Goal: Task Accomplishment & Management: Manage account settings

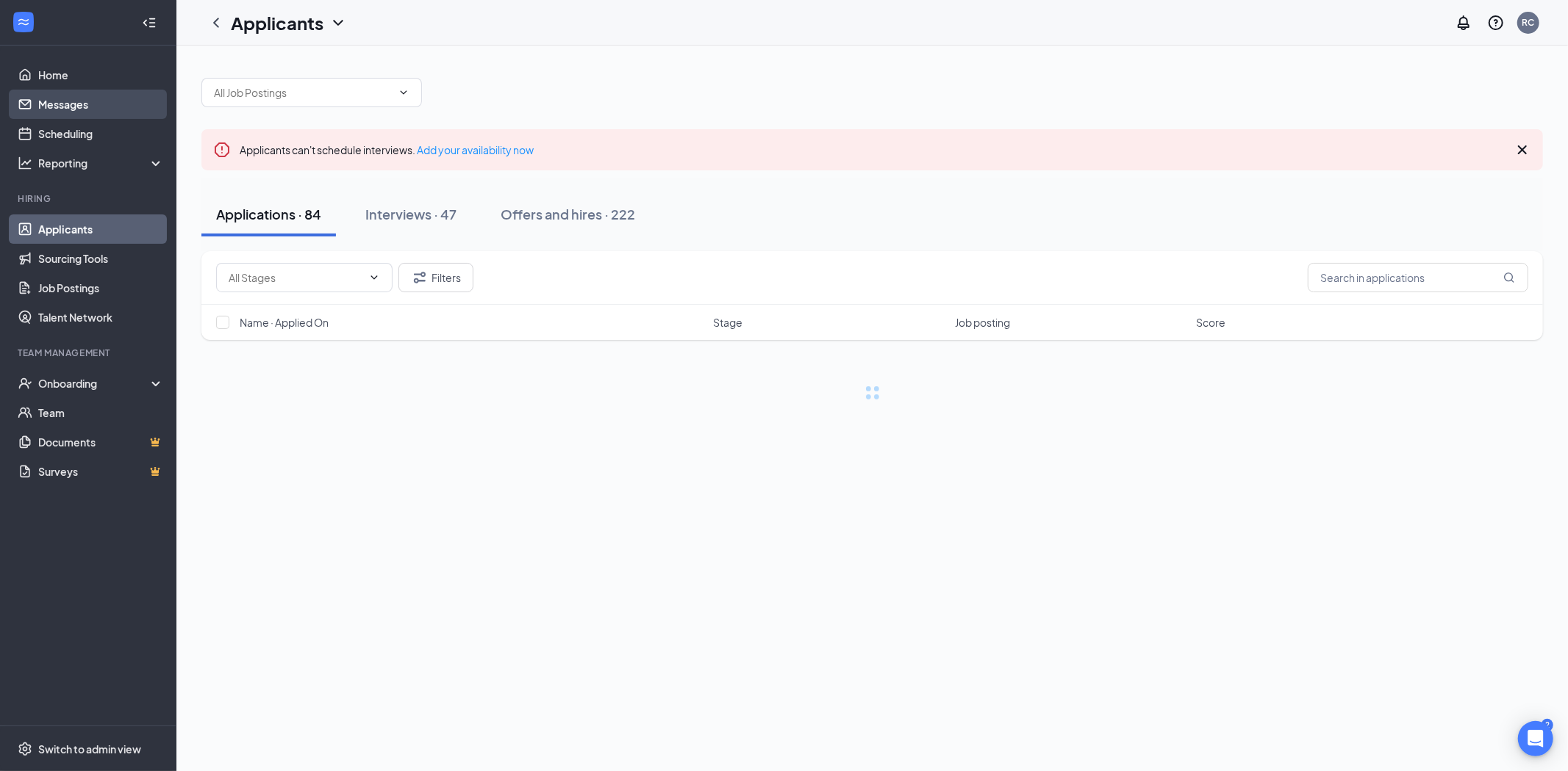
click at [67, 100] on link "Messages" at bounding box center [101, 104] width 126 height 30
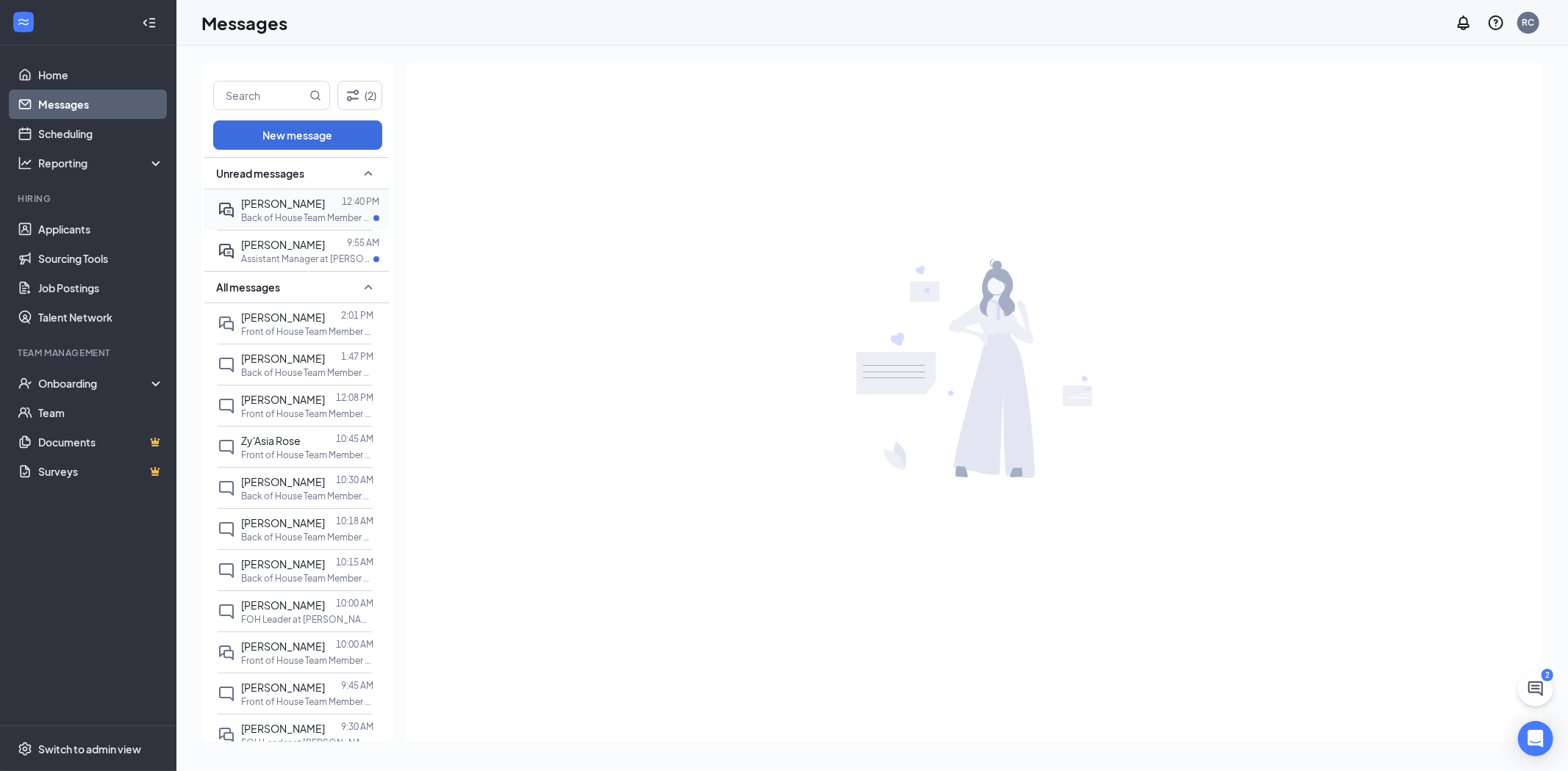
drag, startPoint x: 236, startPoint y: 201, endPoint x: 239, endPoint y: 214, distance: 13.3
click at [236, 215] on div "[PERSON_NAME] 12:40 PM Back of House Team Member at [PERSON_NAME][GEOGRAPHIC_DA…" at bounding box center [295, 209] width 155 height 40
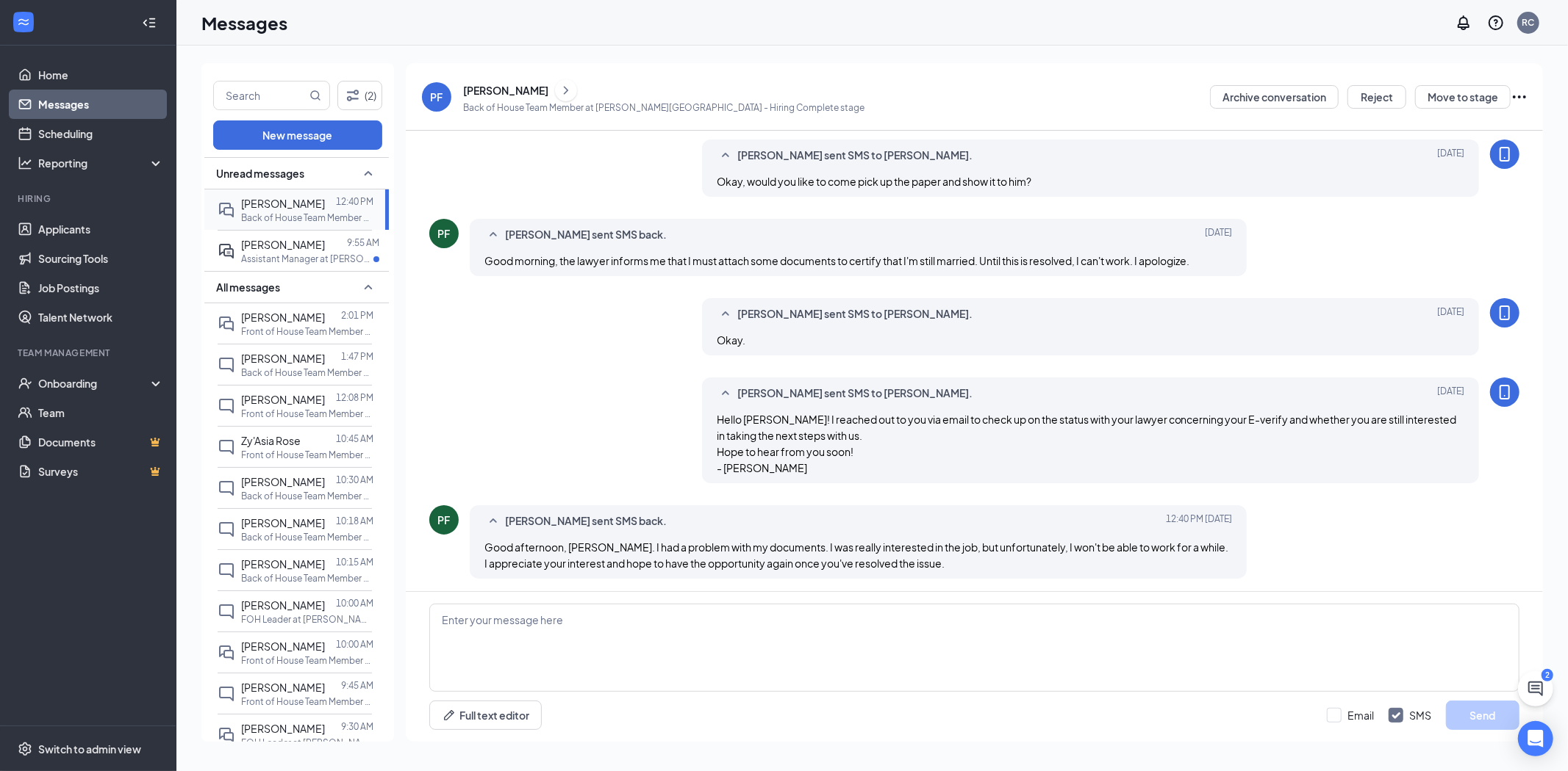
scroll to position [444, 0]
click at [633, 645] on textarea at bounding box center [974, 648] width 1090 height 88
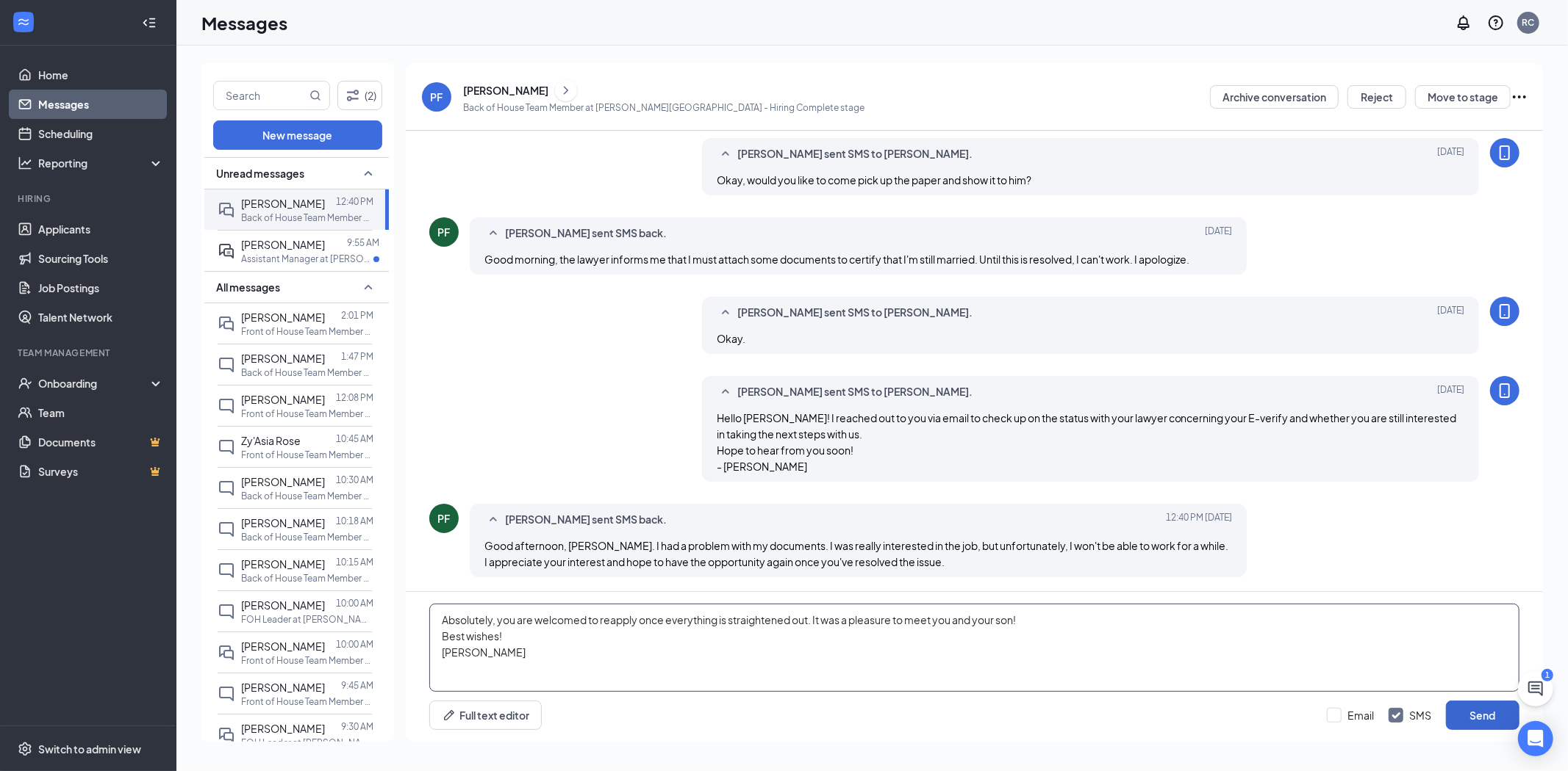
type textarea "Absolutely, you are welcomed to reapply once everything is straightened out. It…"
click at [1466, 714] on button "Send" at bounding box center [1482, 715] width 74 height 30
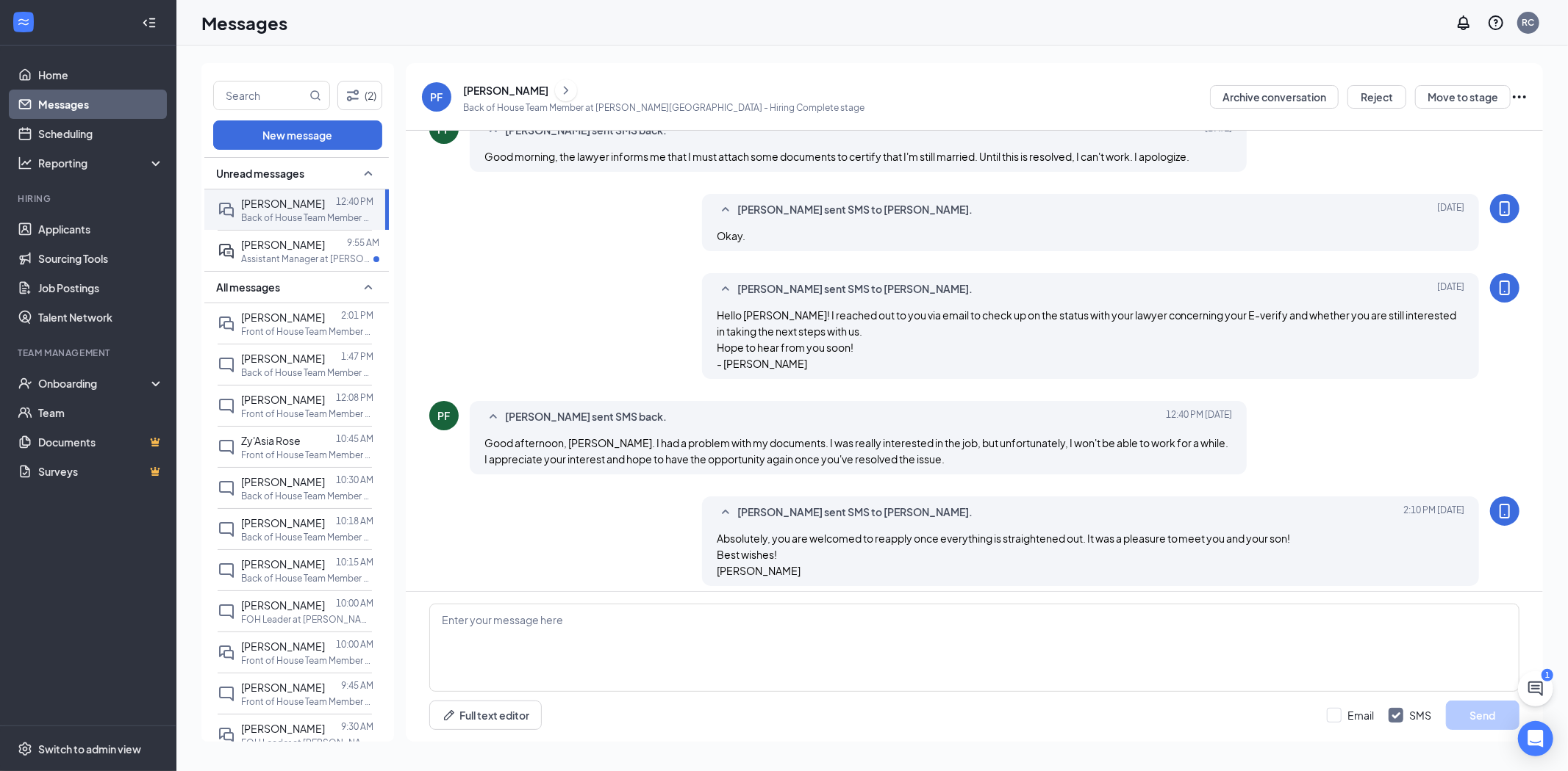
scroll to position [555, 0]
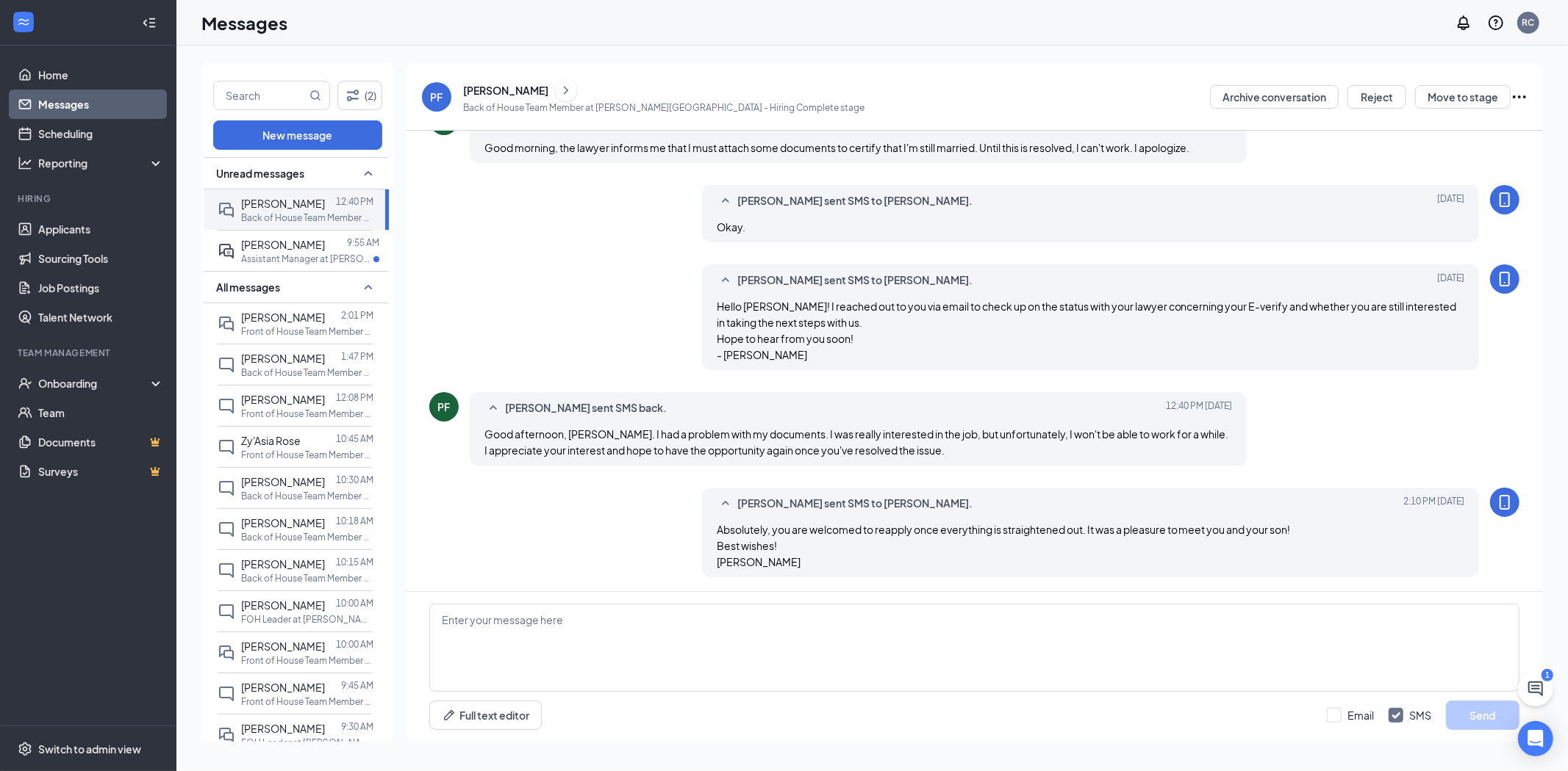
drag, startPoint x: 488, startPoint y: 86, endPoint x: 490, endPoint y: 93, distance: 7.3
click at [489, 86] on div "[PERSON_NAME]" at bounding box center [505, 90] width 86 height 14
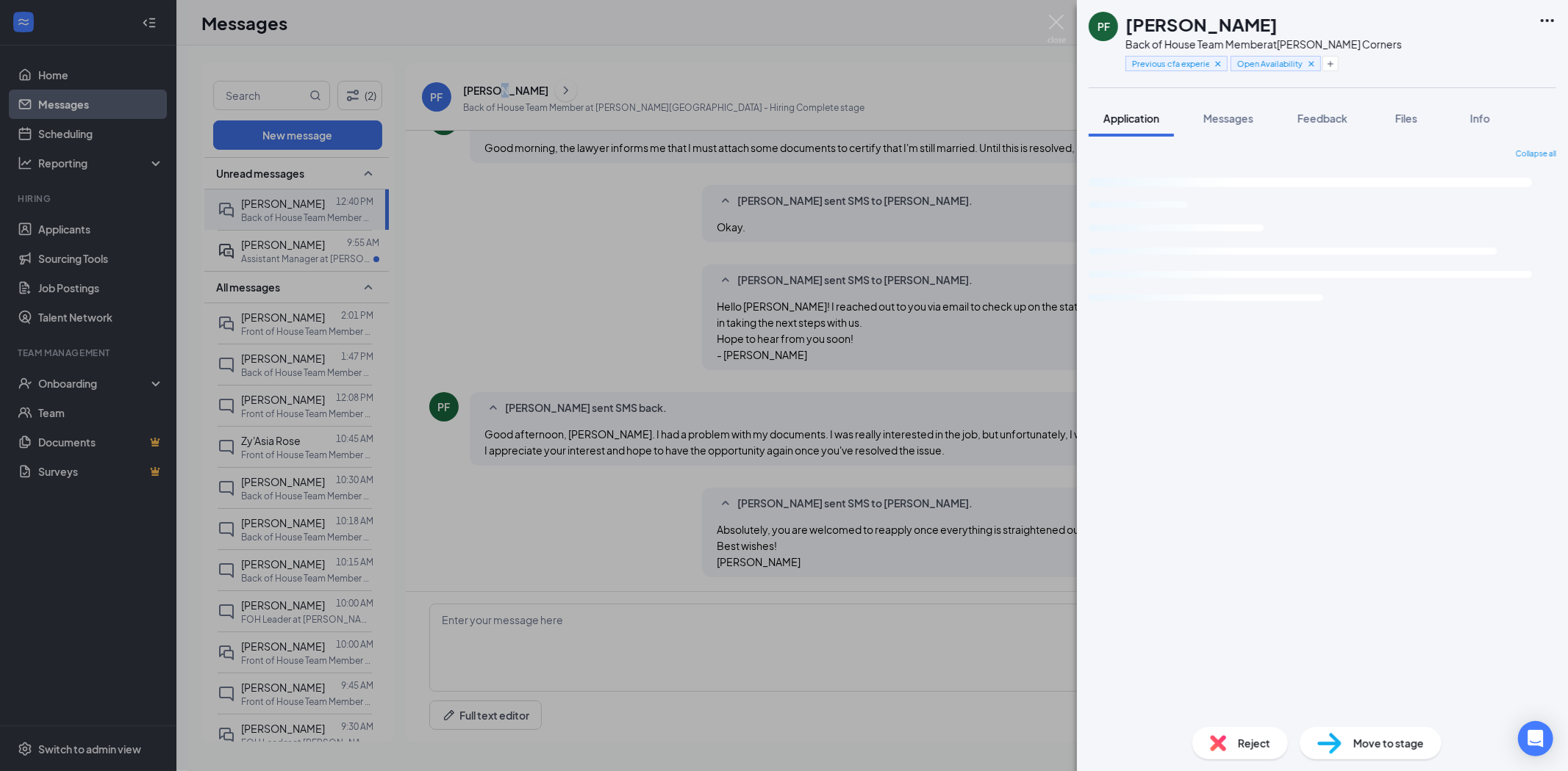
click at [1268, 743] on span "Reject" at bounding box center [1253, 743] width 33 height 16
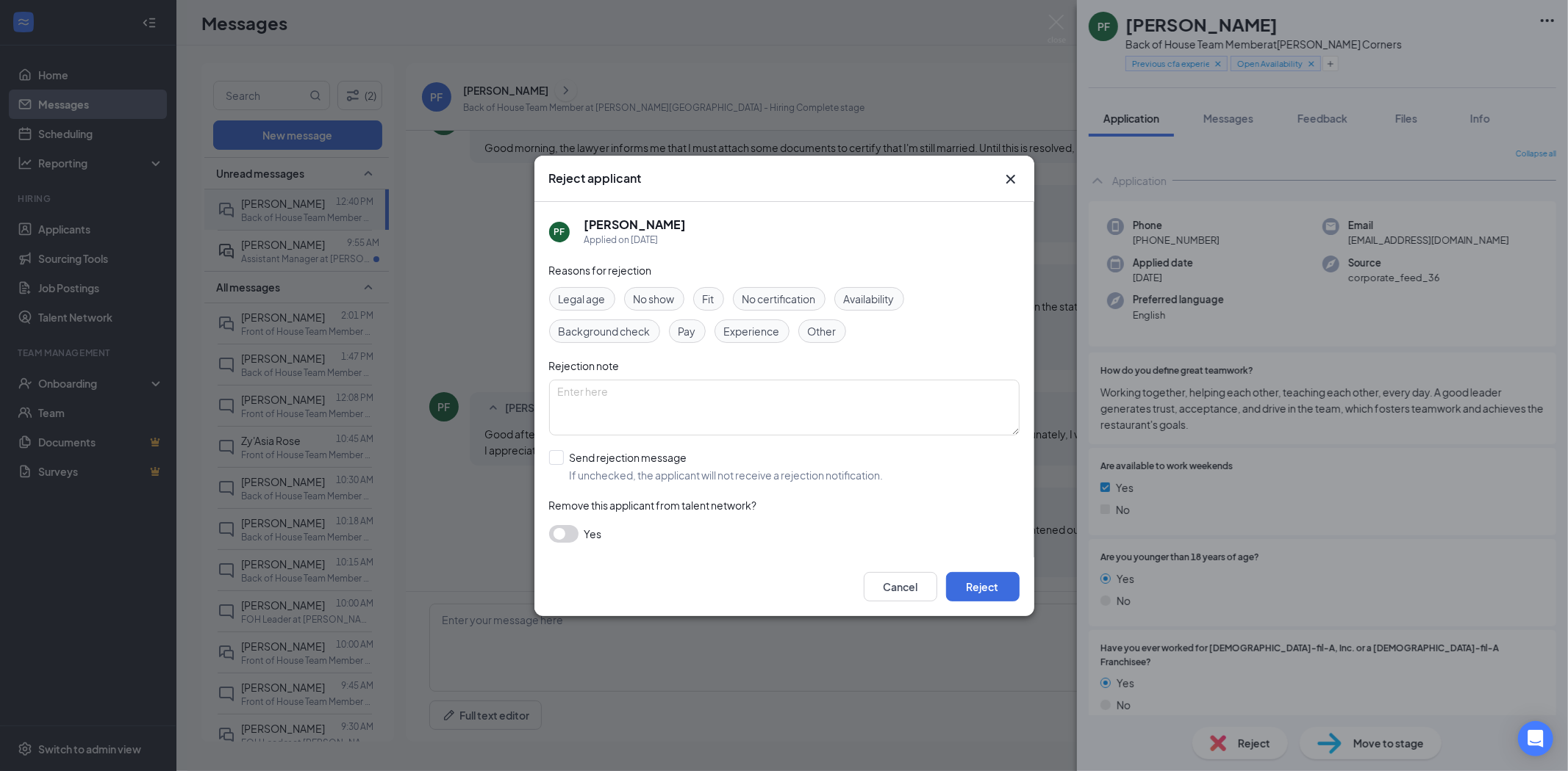
click at [815, 328] on span "Other" at bounding box center [822, 331] width 29 height 16
click at [798, 404] on textarea at bounding box center [784, 407] width 471 height 56
type textarea "Had legal difficulties with her IDs. Will be reapplying once the issue is resol…"
click at [988, 590] on button "Reject" at bounding box center [982, 587] width 74 height 30
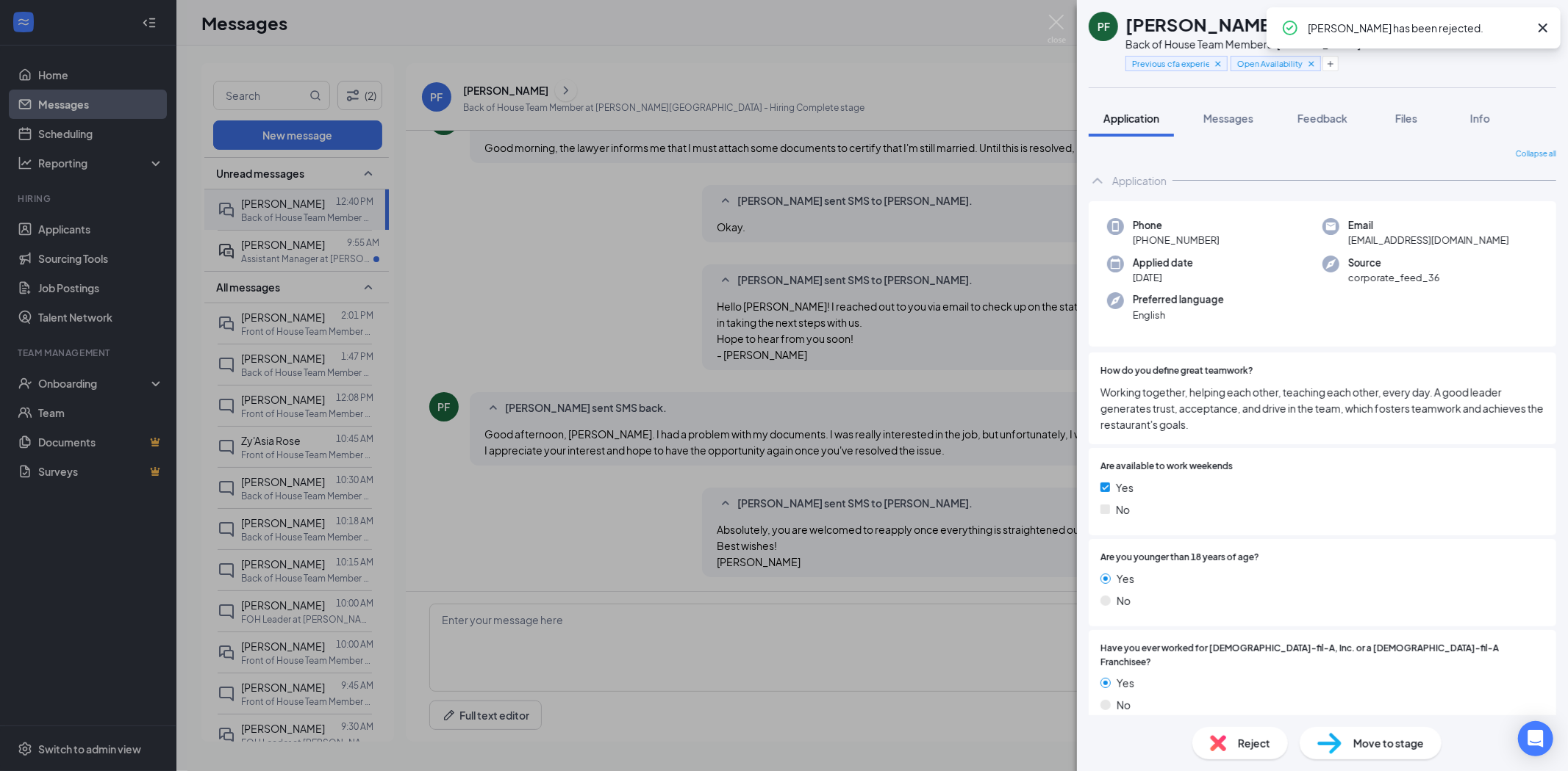
click at [803, 435] on div "PF [PERSON_NAME] Back of House Team Member at [PERSON_NAME] Corners Previous cf…" at bounding box center [784, 386] width 1568 height 771
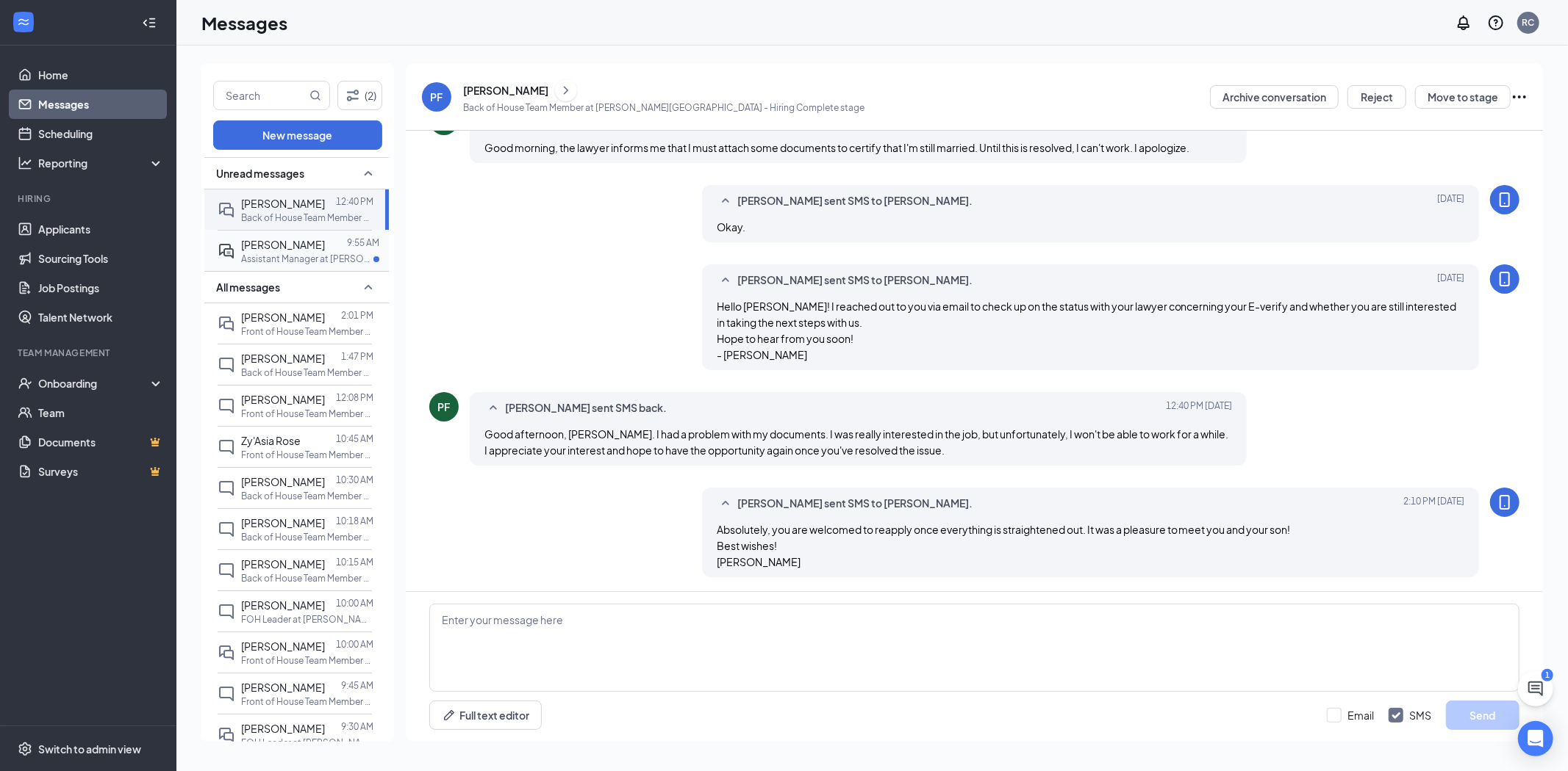
click at [350, 257] on p "Assistant Manager at [PERSON_NAME][GEOGRAPHIC_DATA]" at bounding box center [307, 259] width 133 height 12
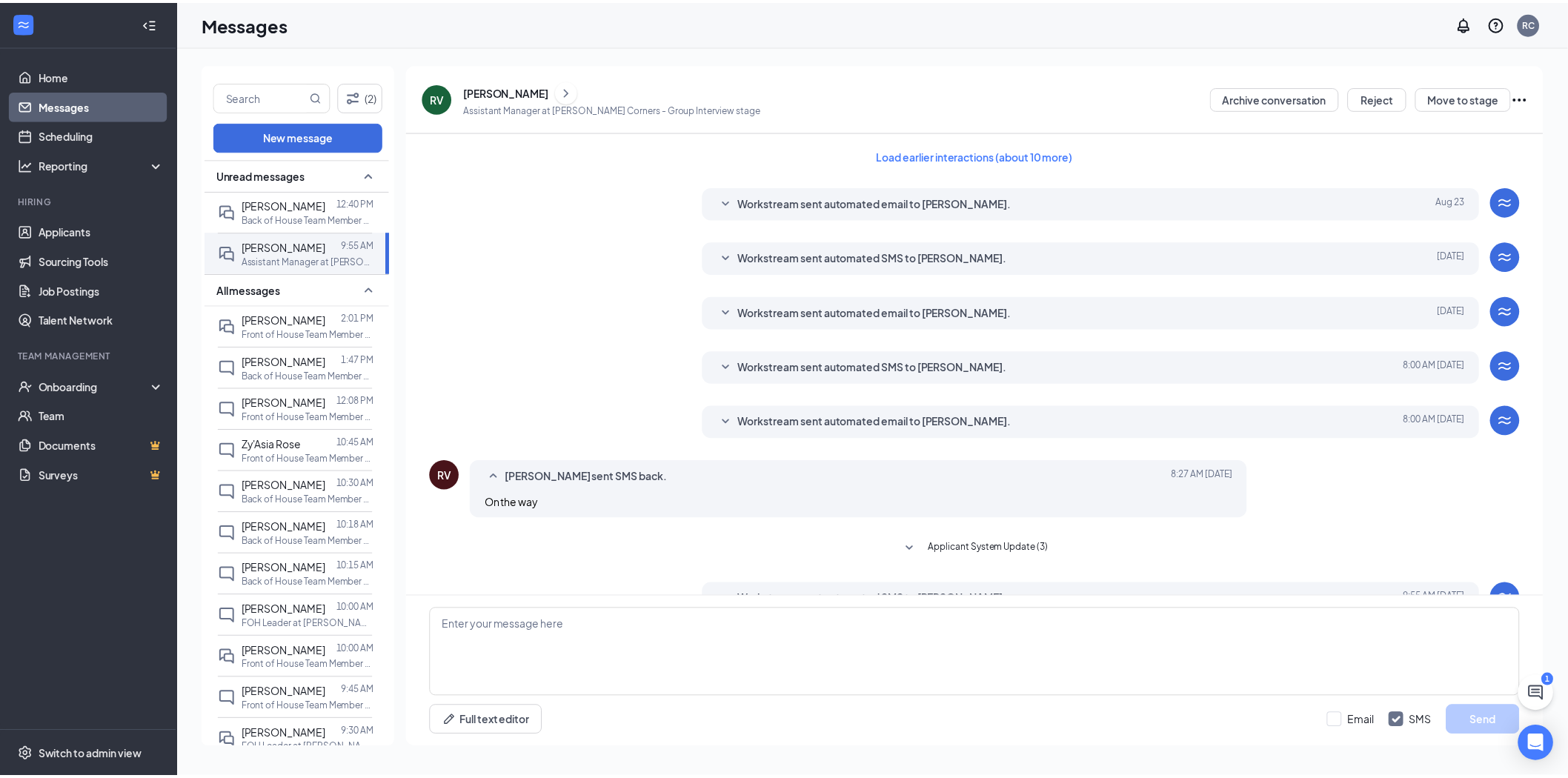
scroll to position [35, 0]
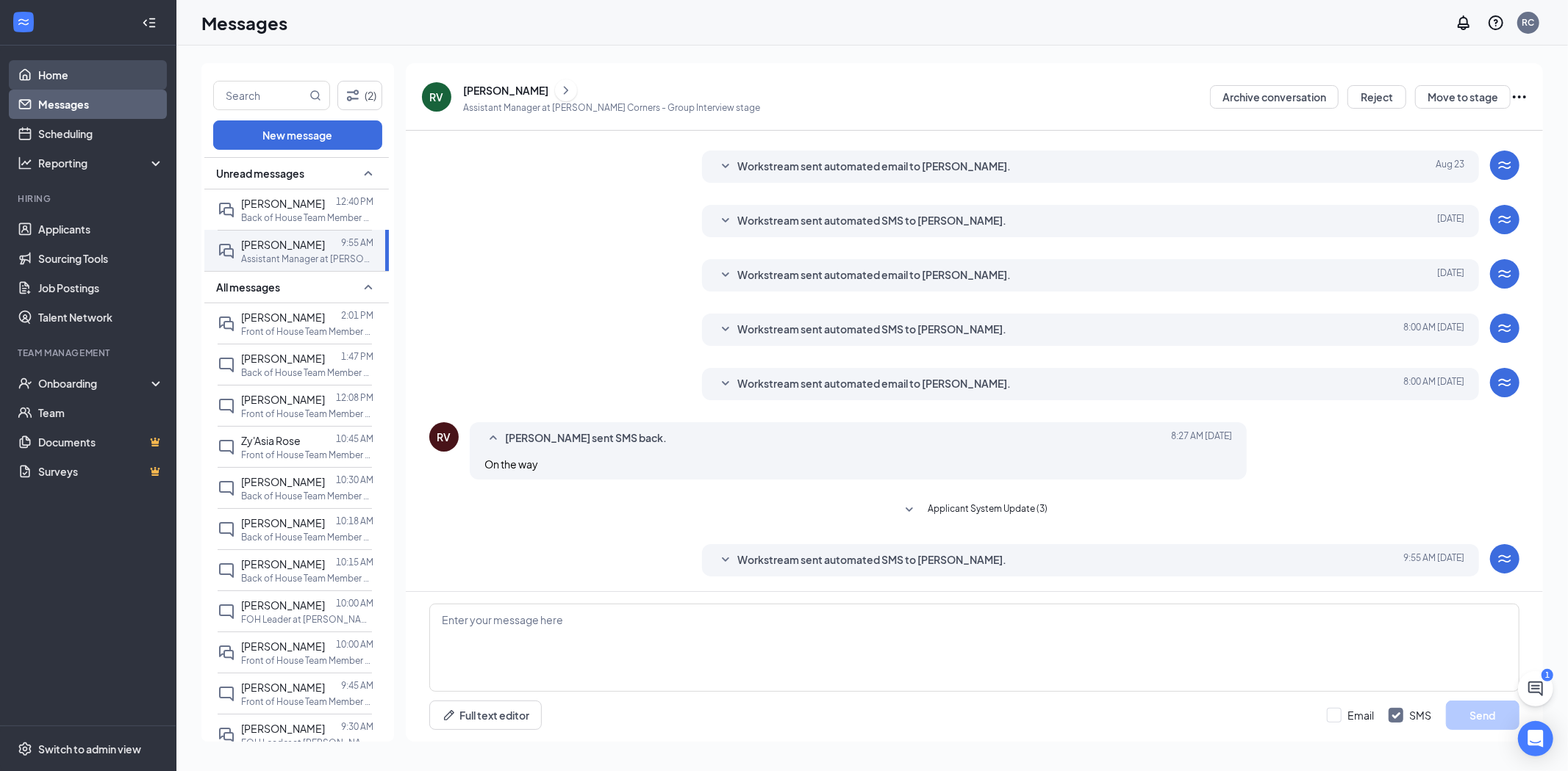
click at [45, 64] on link "Home" at bounding box center [101, 75] width 126 height 30
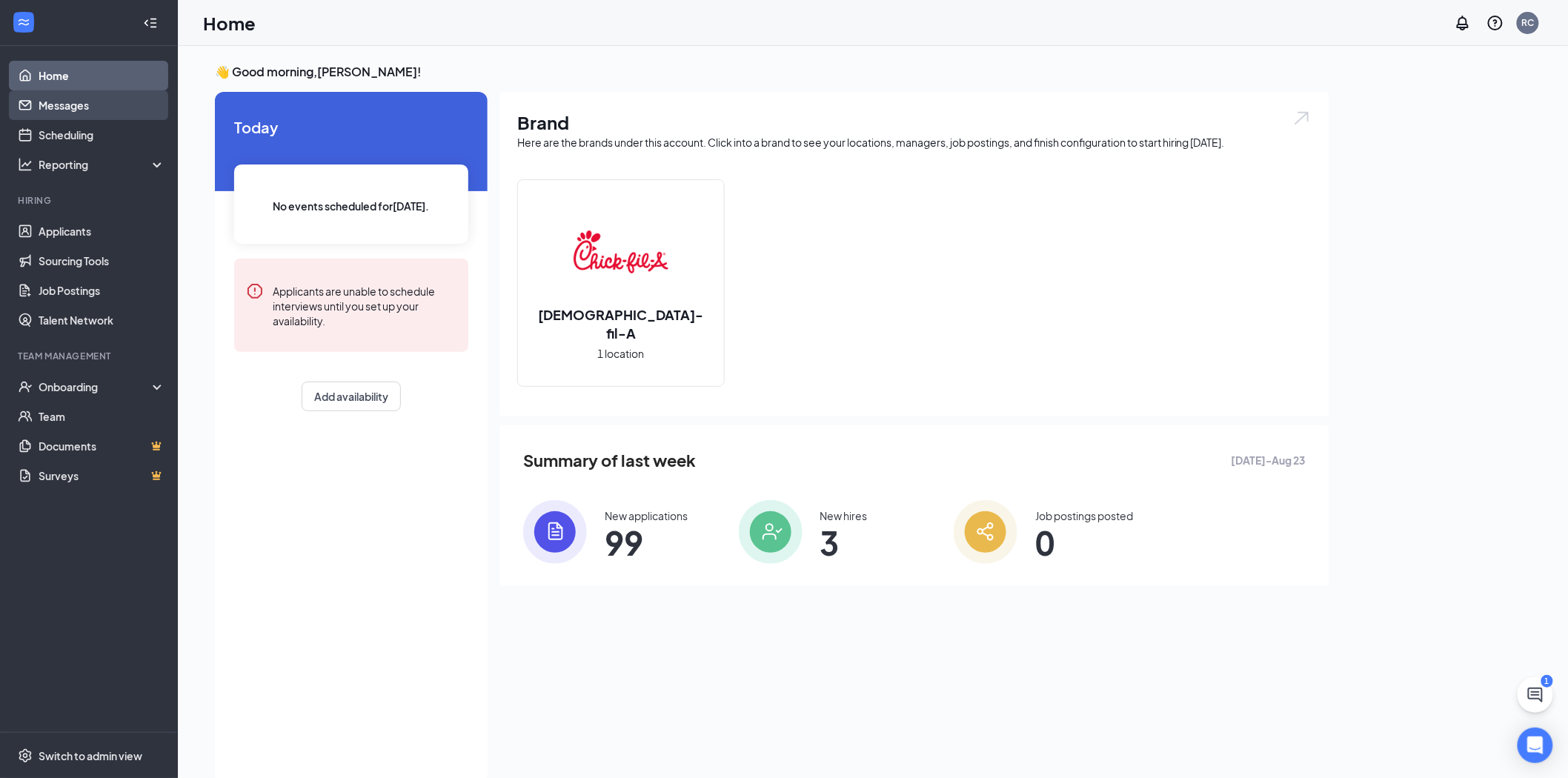
drag, startPoint x: 91, startPoint y: 104, endPoint x: 101, endPoint y: 101, distance: 10.4
click at [92, 104] on link "Messages" at bounding box center [102, 105] width 127 height 30
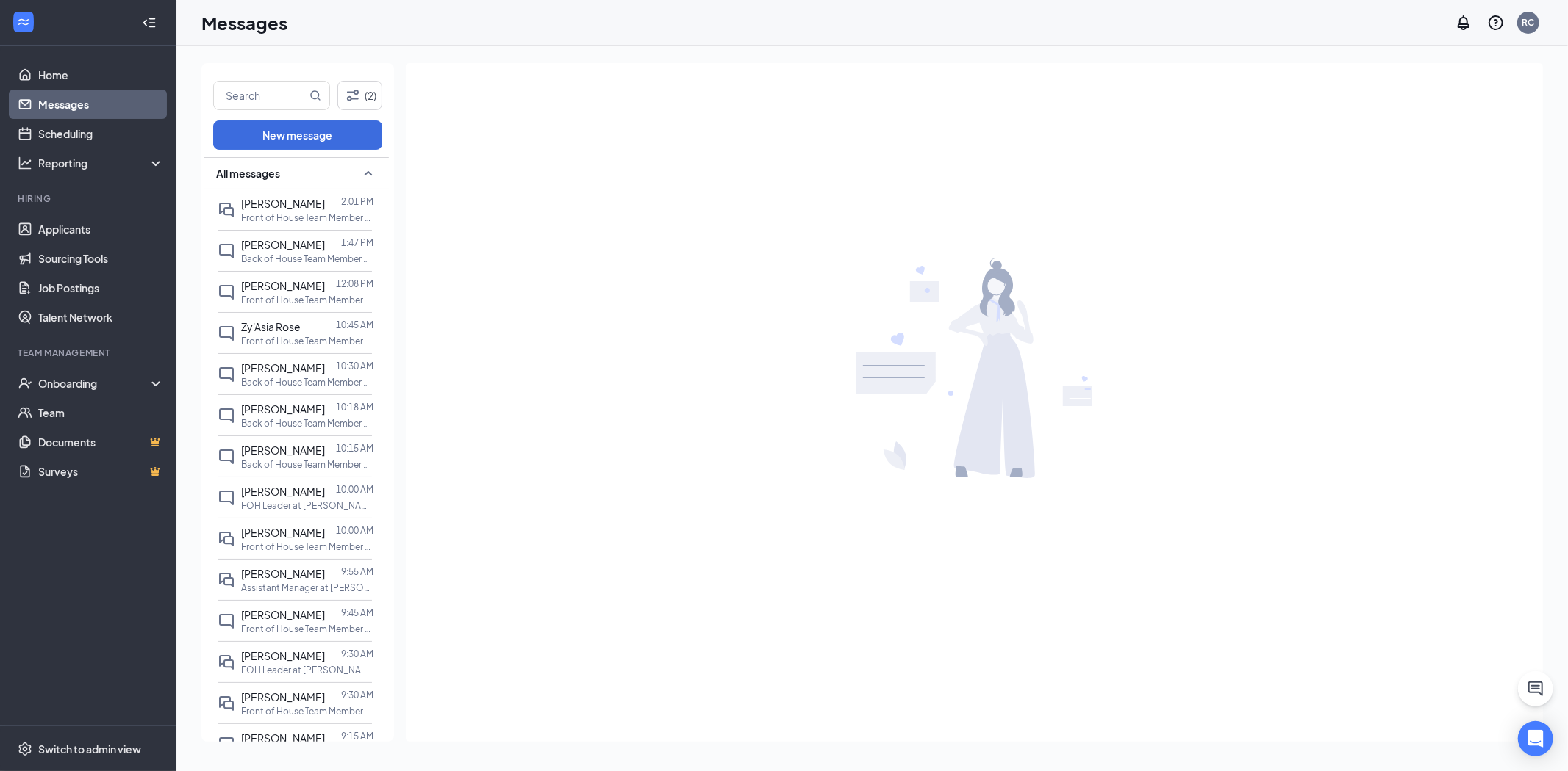
click at [124, 211] on li "Hiring Applicants Sourcing Tools Job Postings Talent Network" at bounding box center [88, 262] width 176 height 139
click at [125, 236] on link "Applicants" at bounding box center [101, 229] width 126 height 30
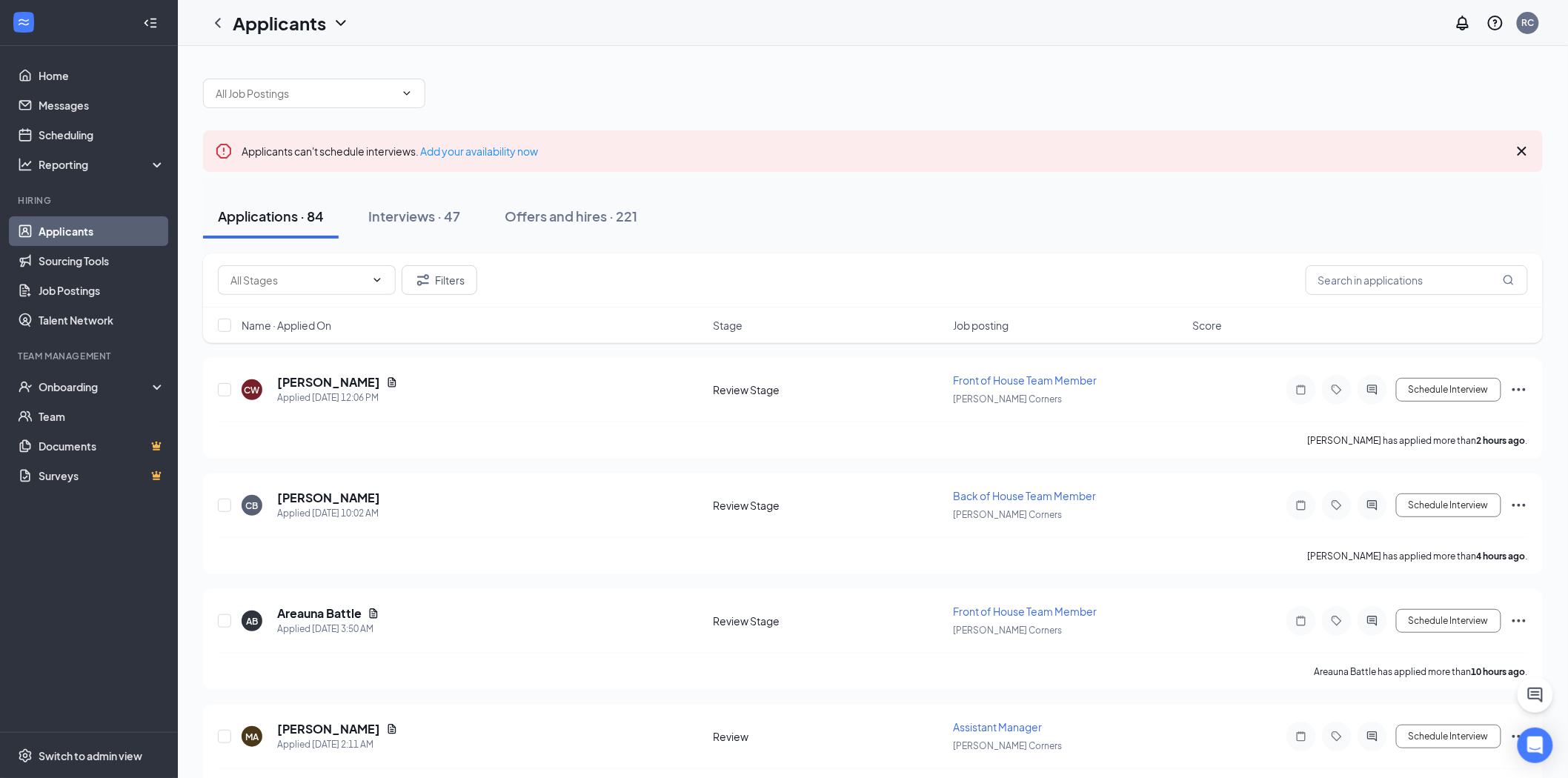
click at [1524, 149] on icon "Cross" at bounding box center [1522, 151] width 9 height 9
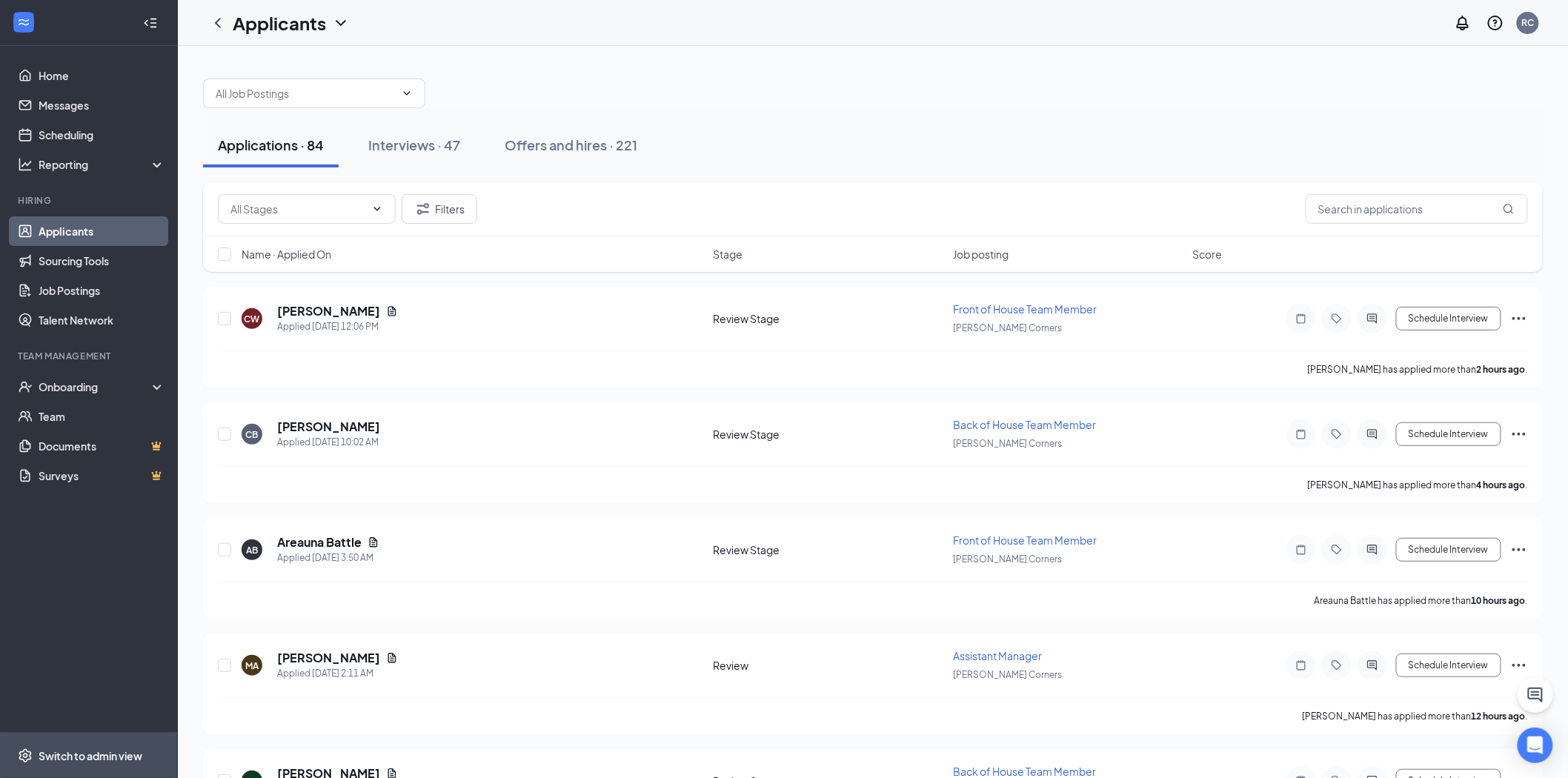
click at [102, 750] on div "Switch to admin view" at bounding box center [90, 756] width 104 height 15
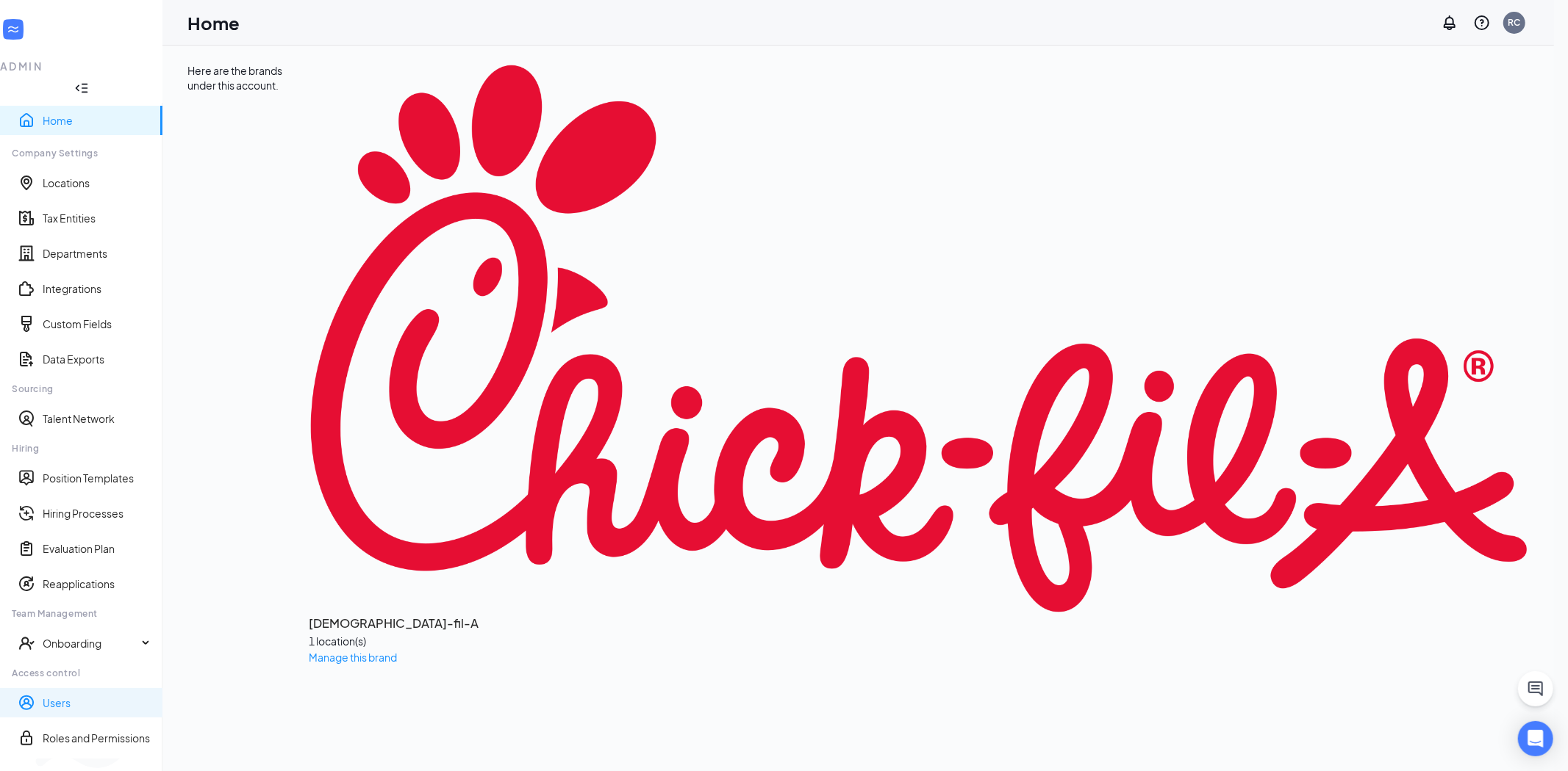
click at [92, 695] on link "Users" at bounding box center [96, 702] width 108 height 14
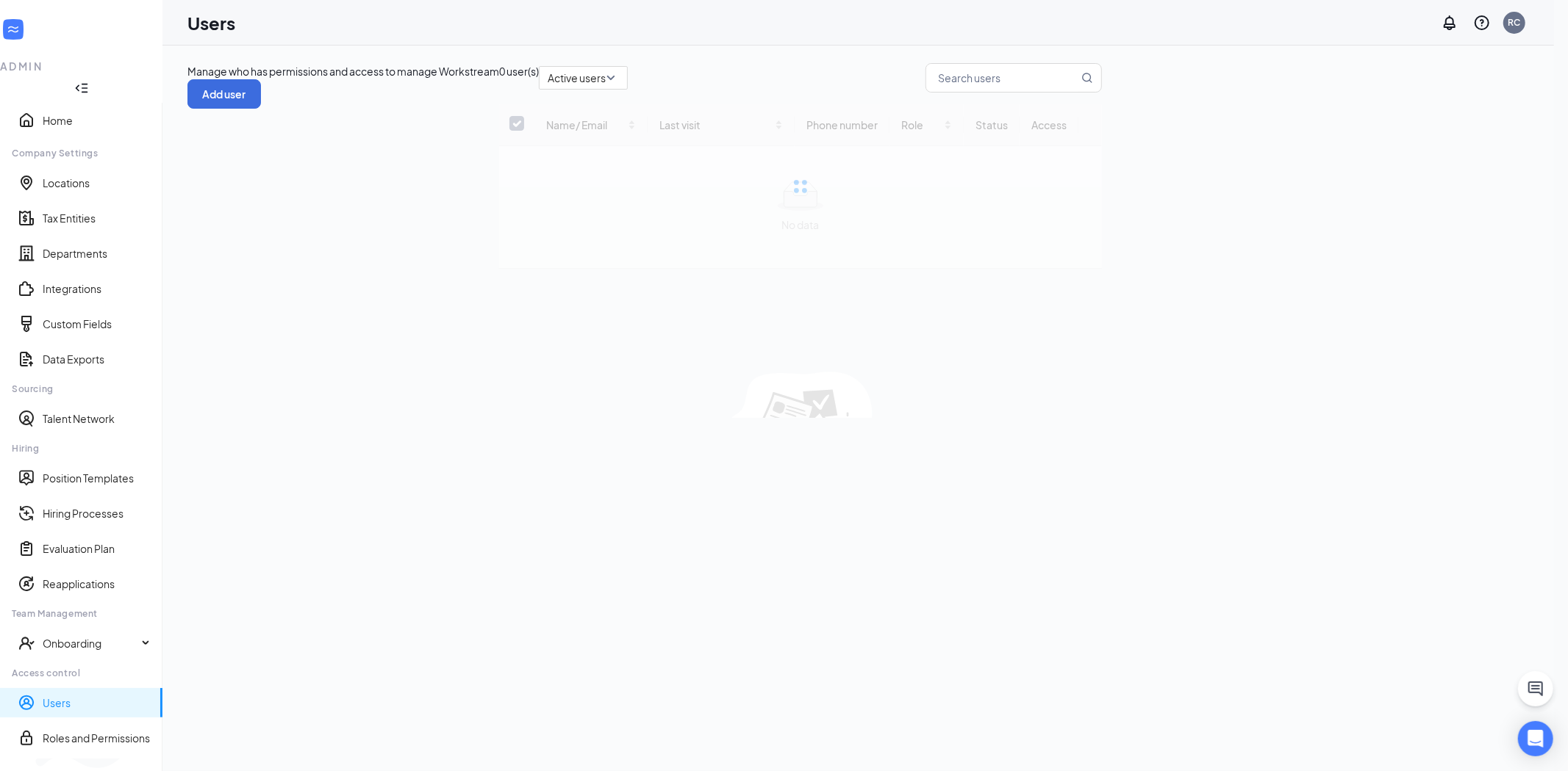
checkbox input "false"
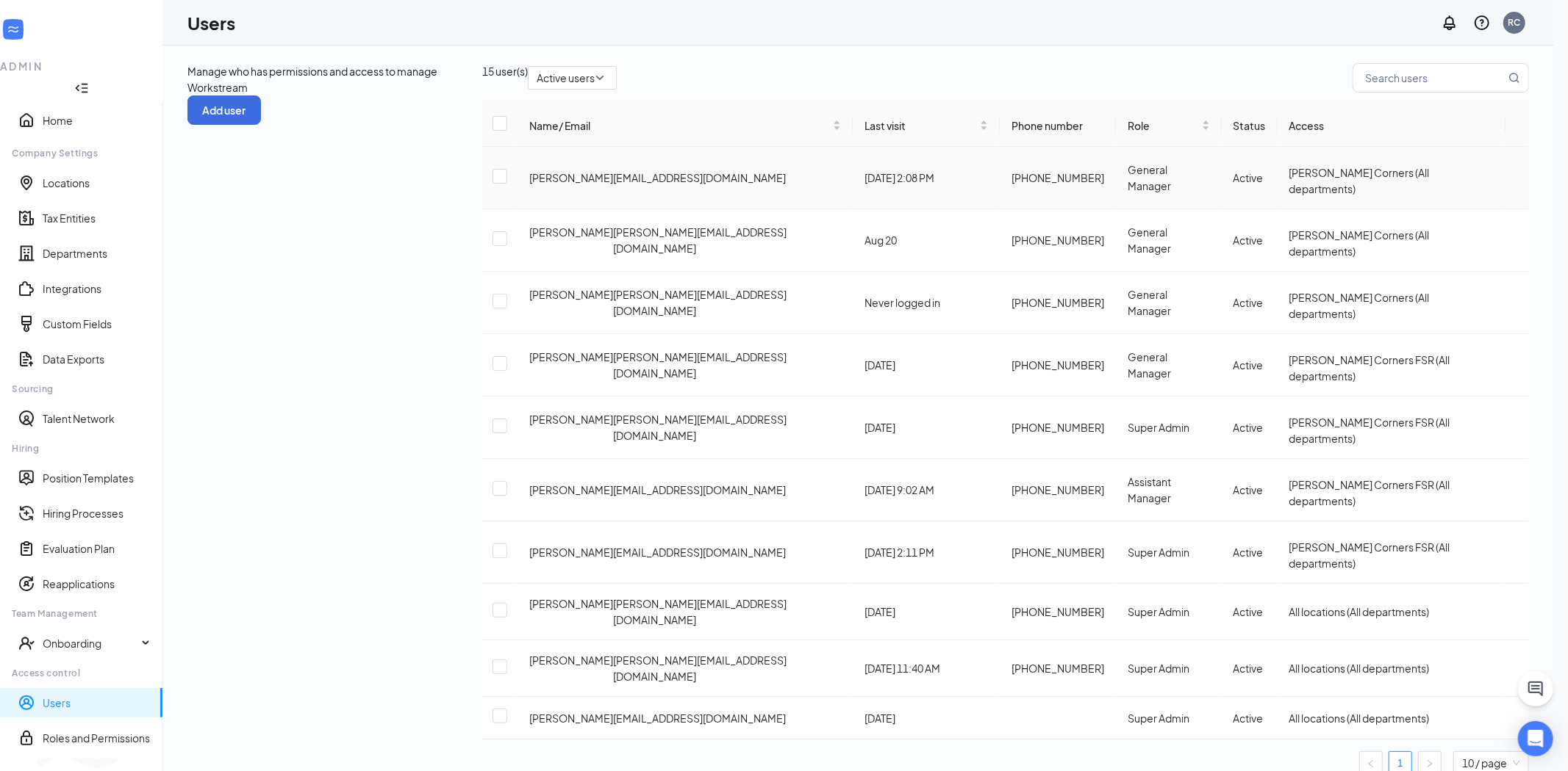
click at [613, 186] on div "[EMAIL_ADDRESS][DOMAIN_NAME]" at bounding box center [699, 177] width 173 height 16
click at [1517, 178] on icon "ActionsIcon" at bounding box center [1517, 178] width 0 height 0
click at [1441, 244] on span "Edit user" at bounding box center [1429, 240] width 42 height 13
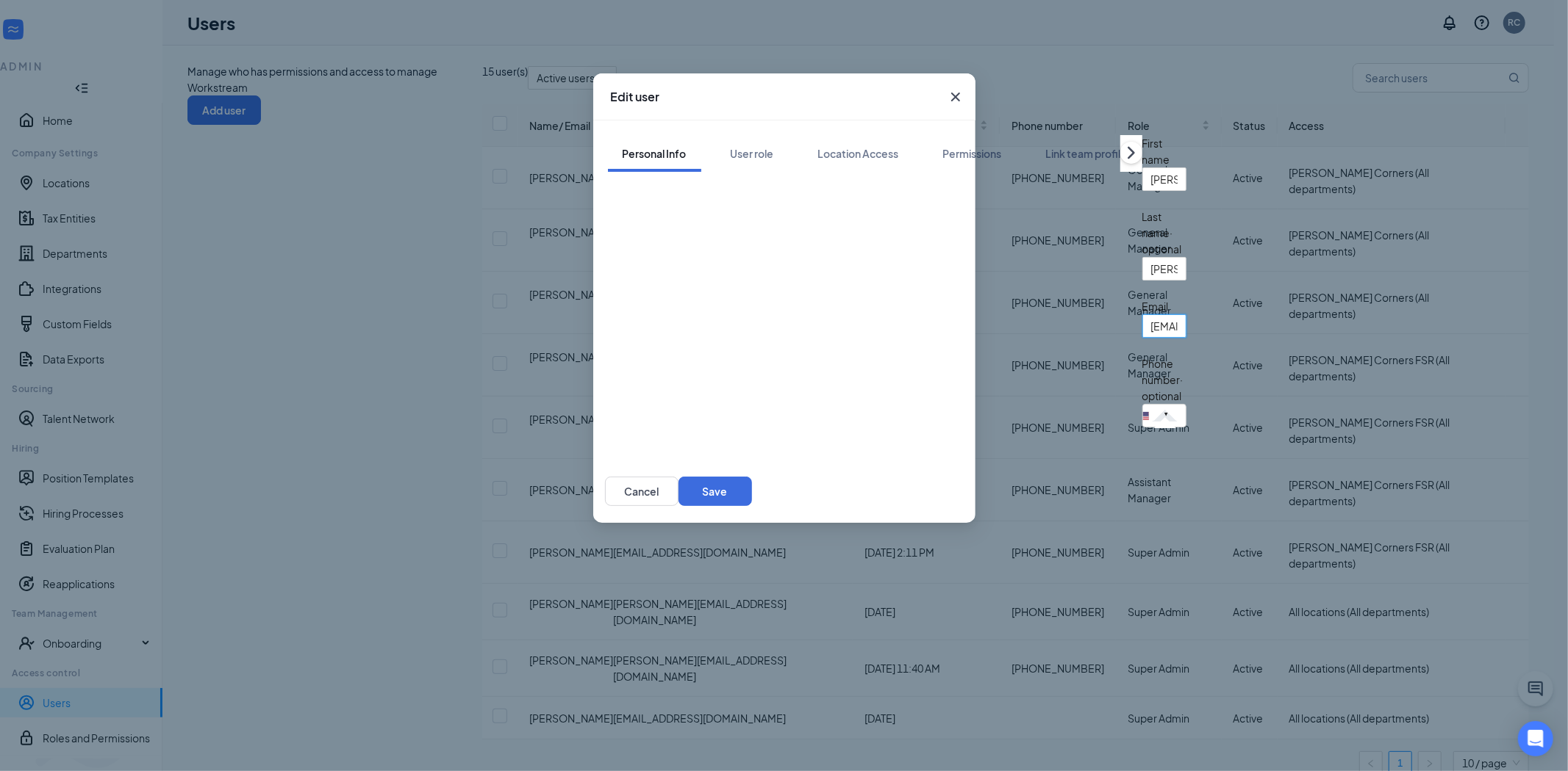
click at [1142, 338] on input "[EMAIL_ADDRESS][DOMAIN_NAME]" at bounding box center [1164, 326] width 44 height 23
type input "[PERSON_NAME][EMAIL_ADDRESS][DOMAIN_NAME]"
click at [752, 476] on button "Save" at bounding box center [715, 491] width 74 height 30
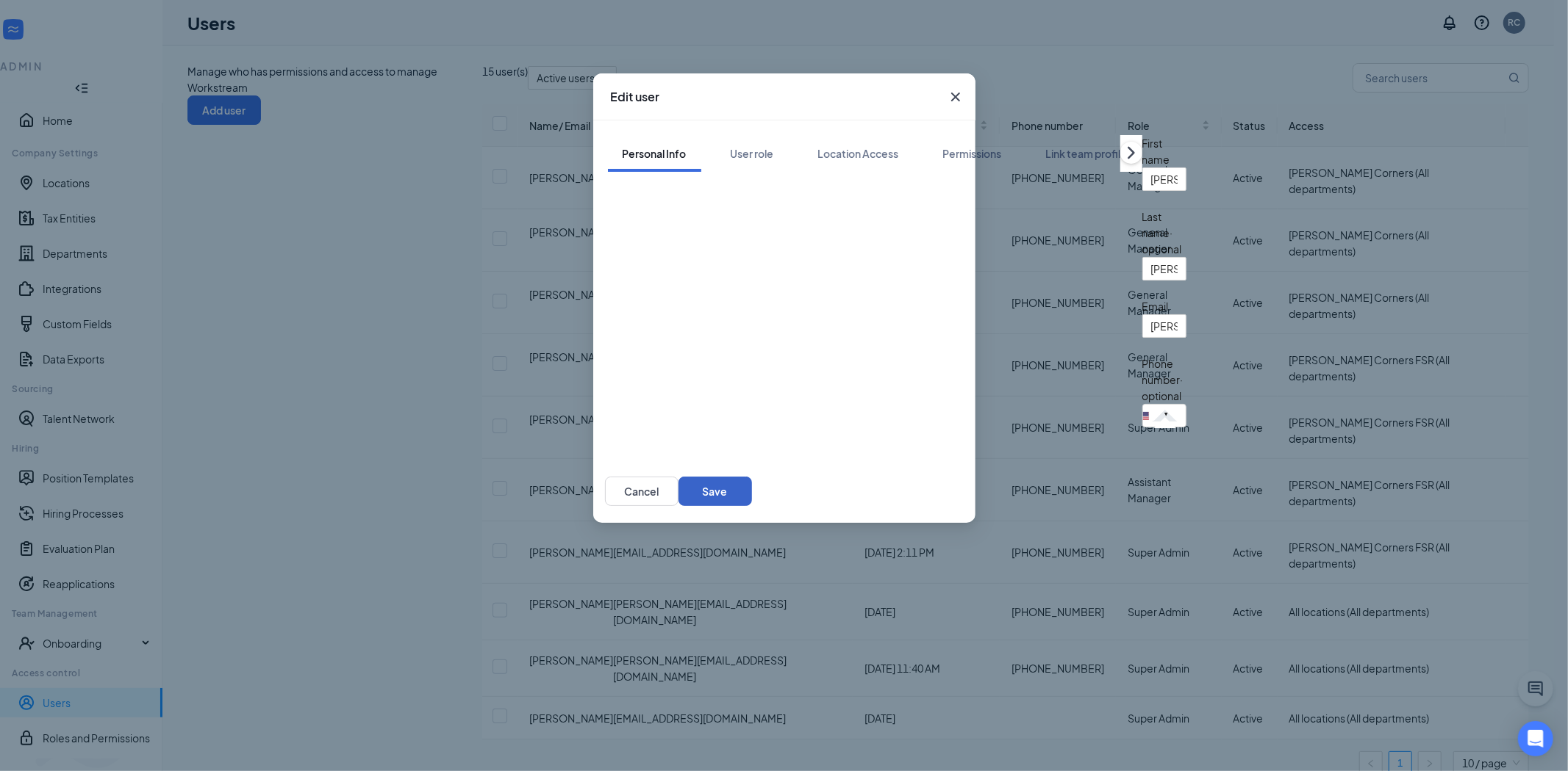
type input "2524068125"
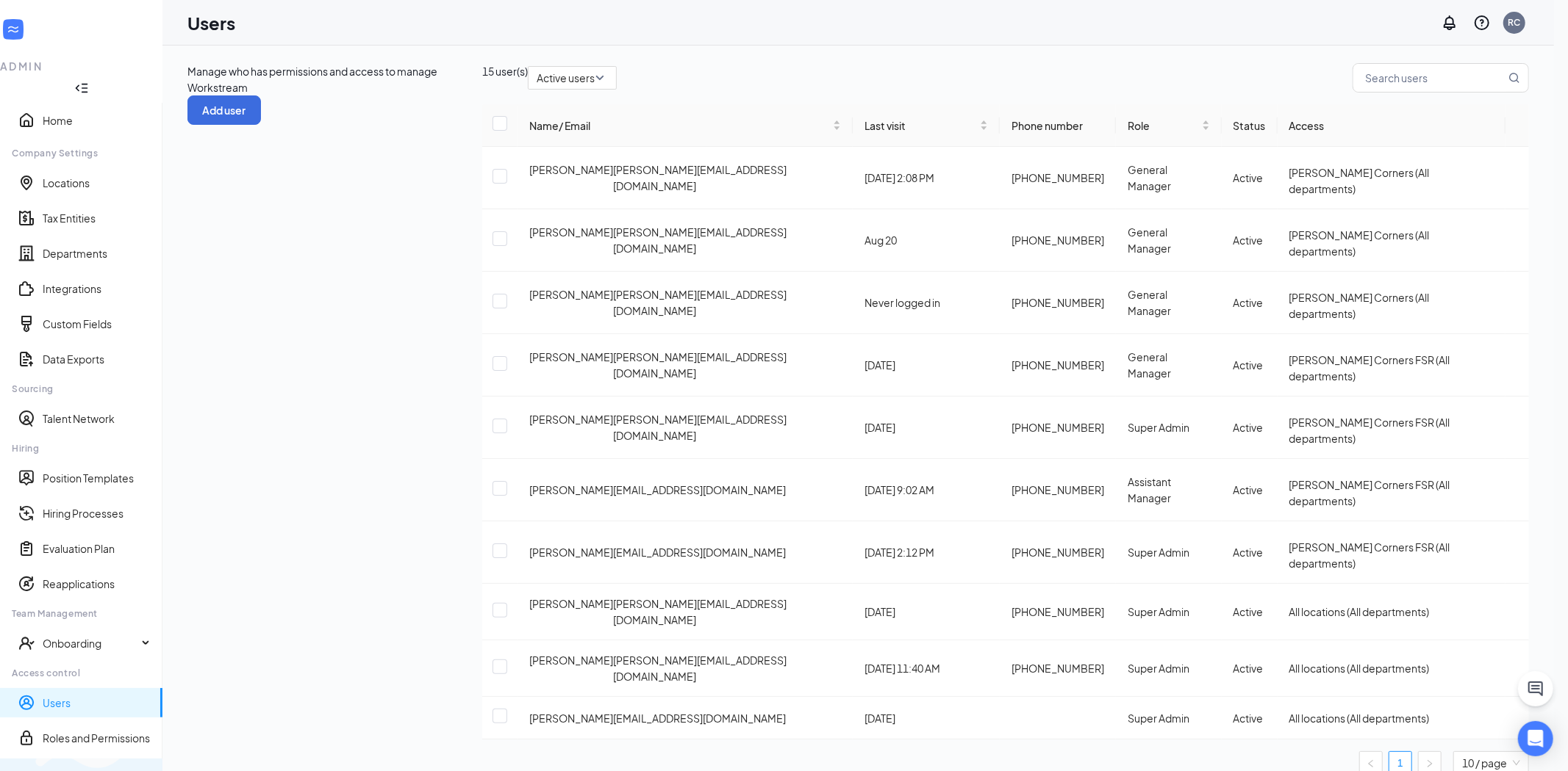
click at [246, 743] on div "Switch to team view" at bounding box center [246, 773] width 0 height 14
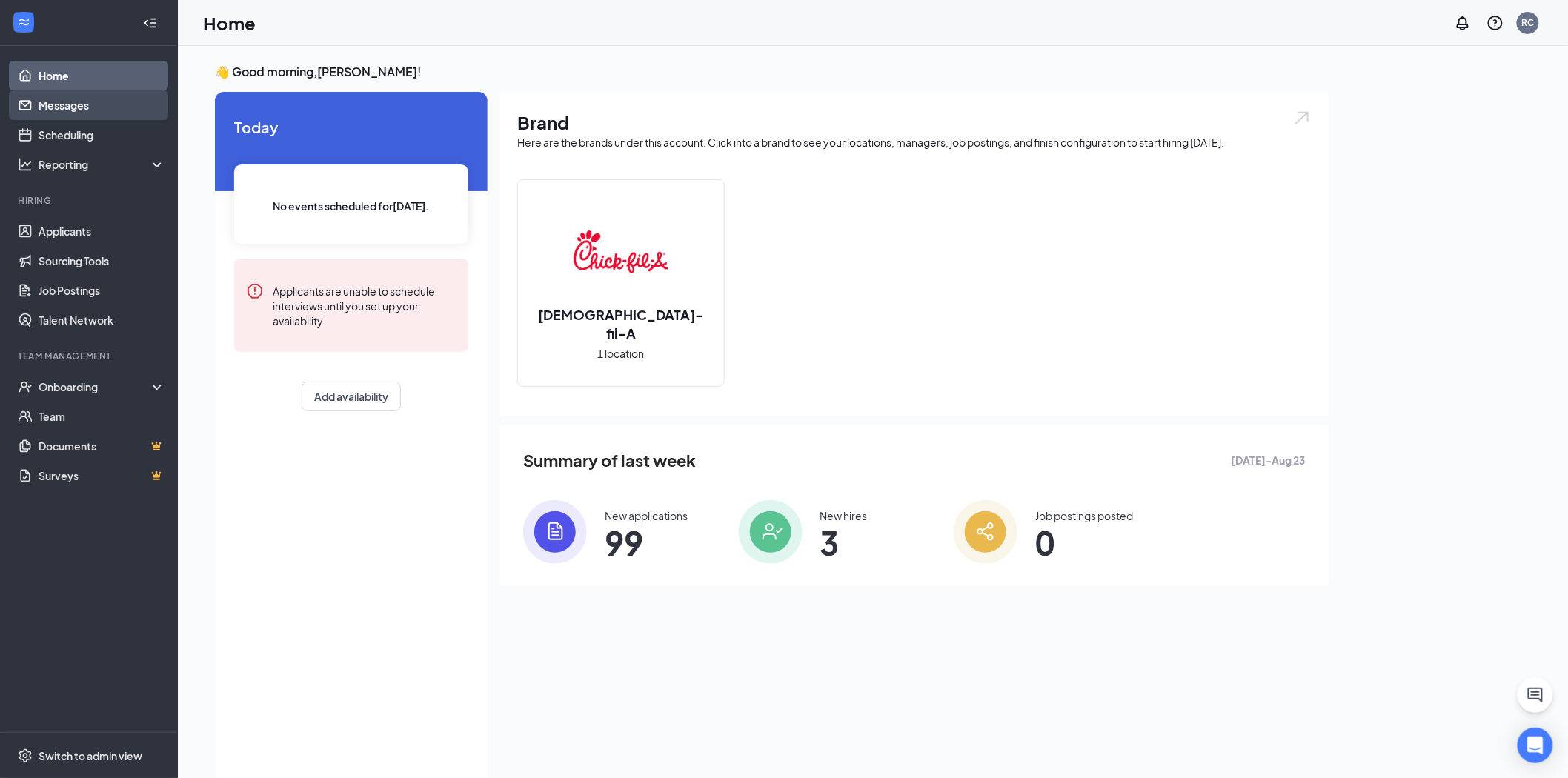
click at [94, 102] on link "Messages" at bounding box center [102, 105] width 127 height 30
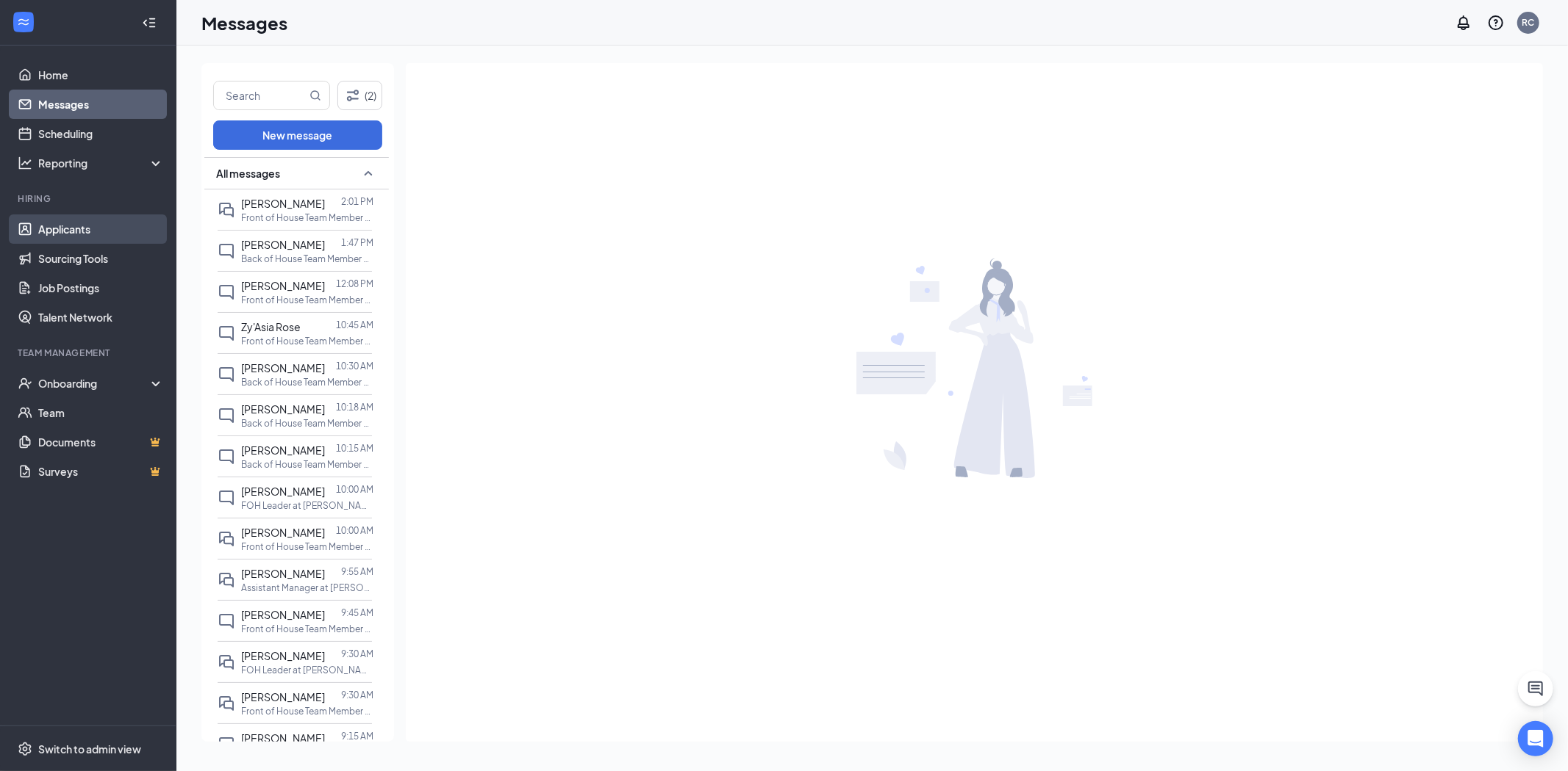
click at [96, 229] on link "Applicants" at bounding box center [101, 229] width 126 height 30
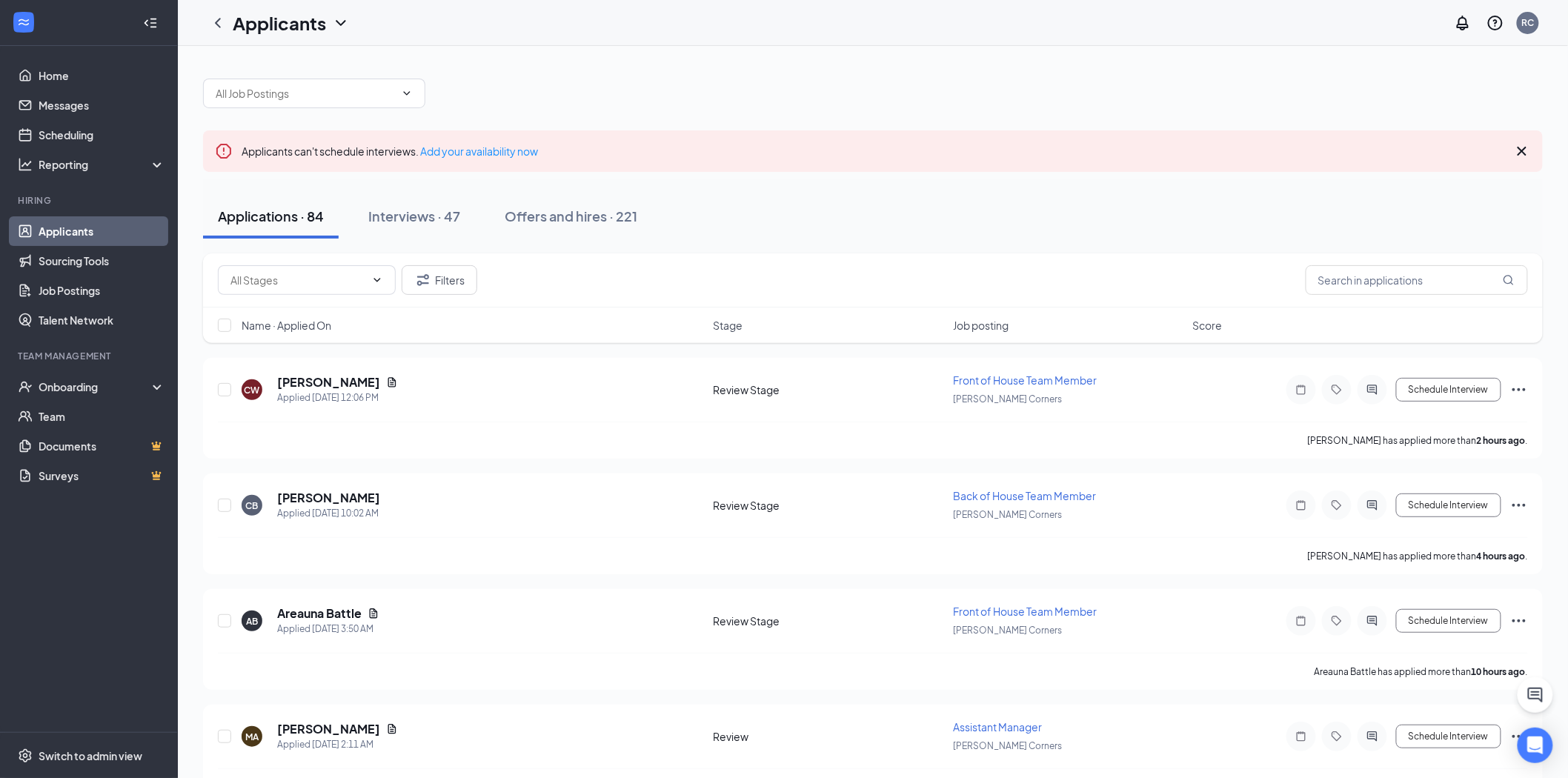
click at [1524, 158] on icon "Cross" at bounding box center [1521, 151] width 18 height 18
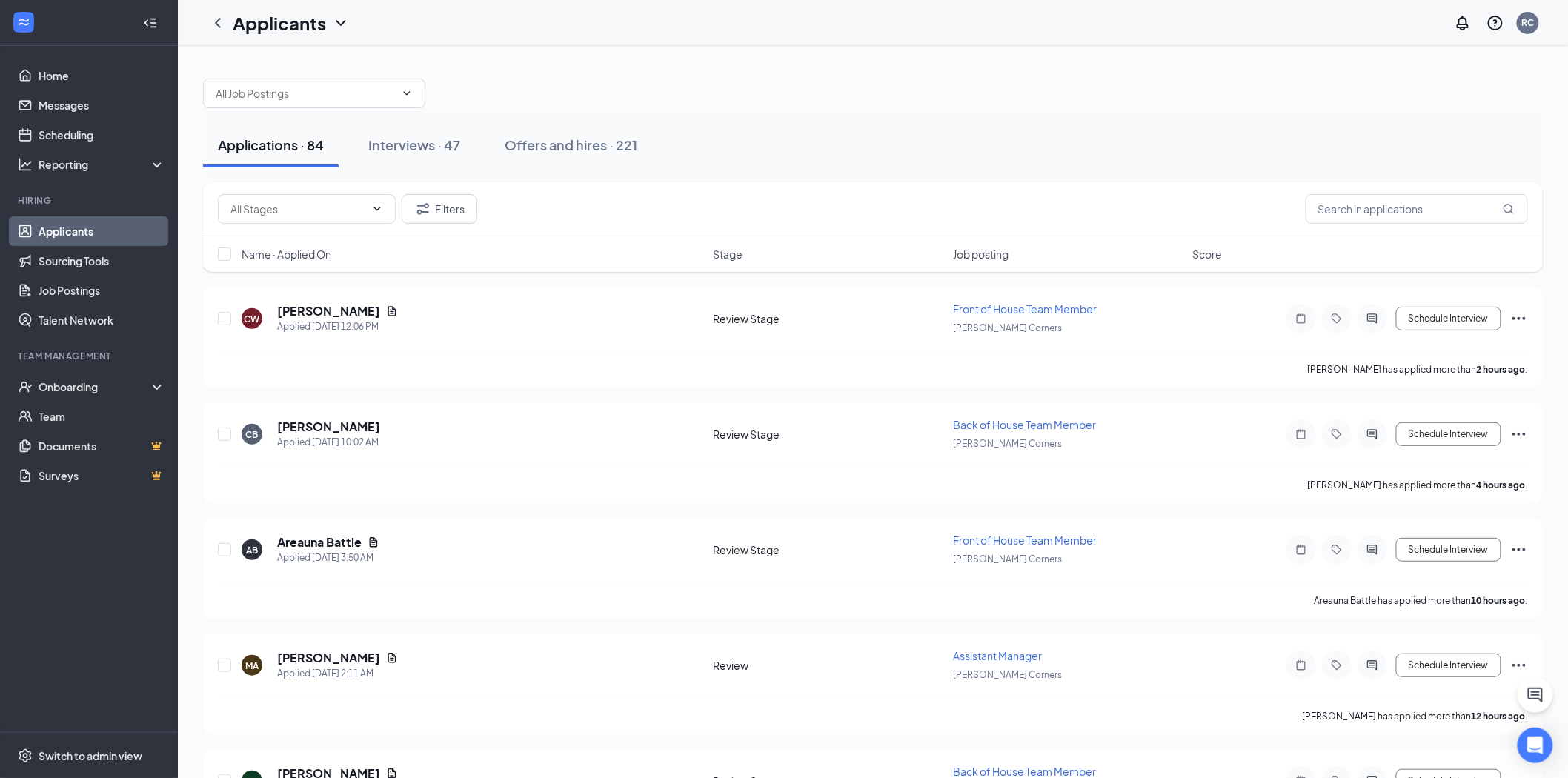
click at [319, 255] on span "Name · Applied On" at bounding box center [286, 254] width 89 height 15
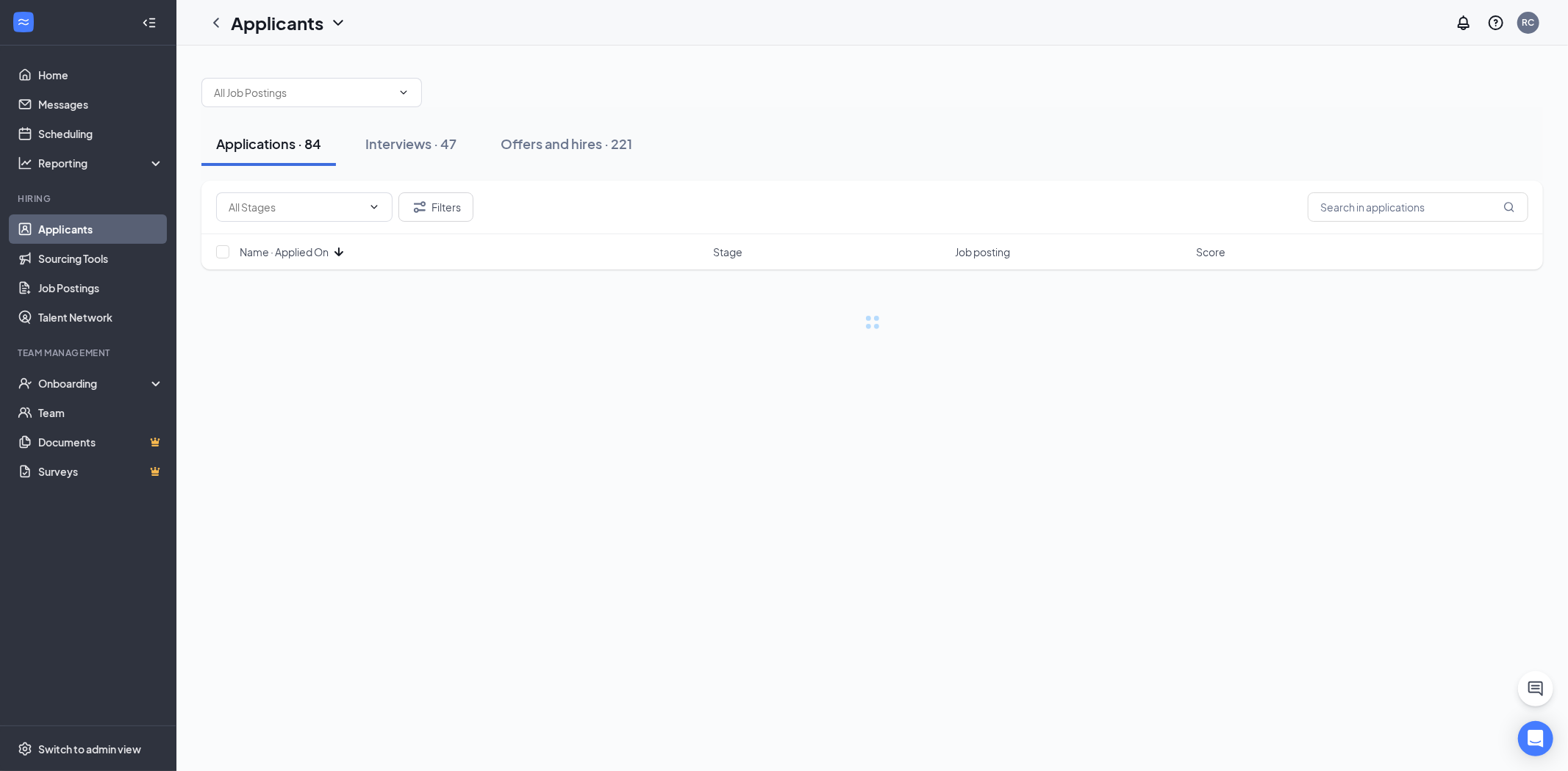
click at [316, 253] on span "Name · Applied On" at bounding box center [283, 251] width 89 height 14
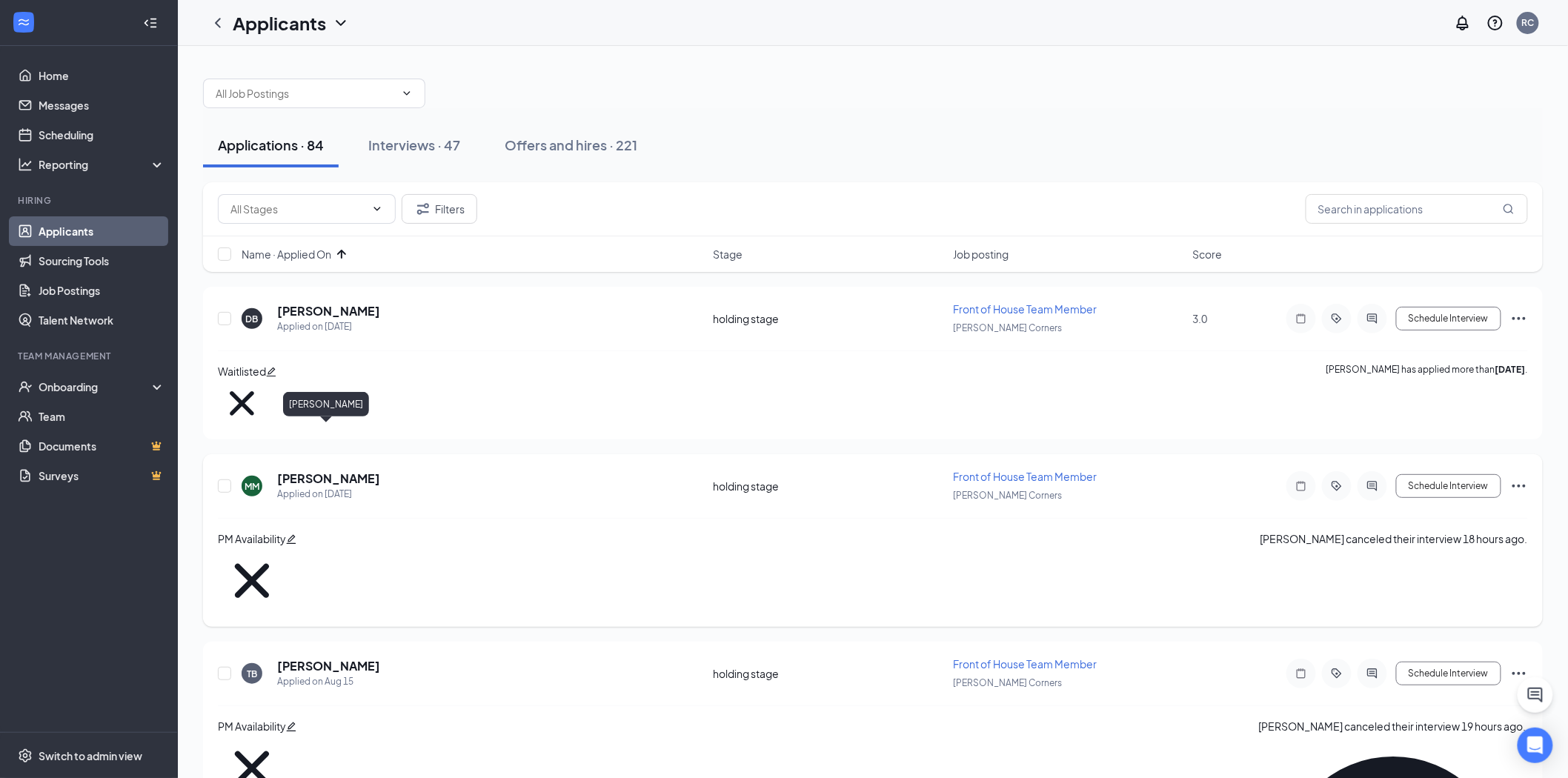
click at [322, 471] on h5 "[PERSON_NAME]" at bounding box center [329, 478] width 103 height 16
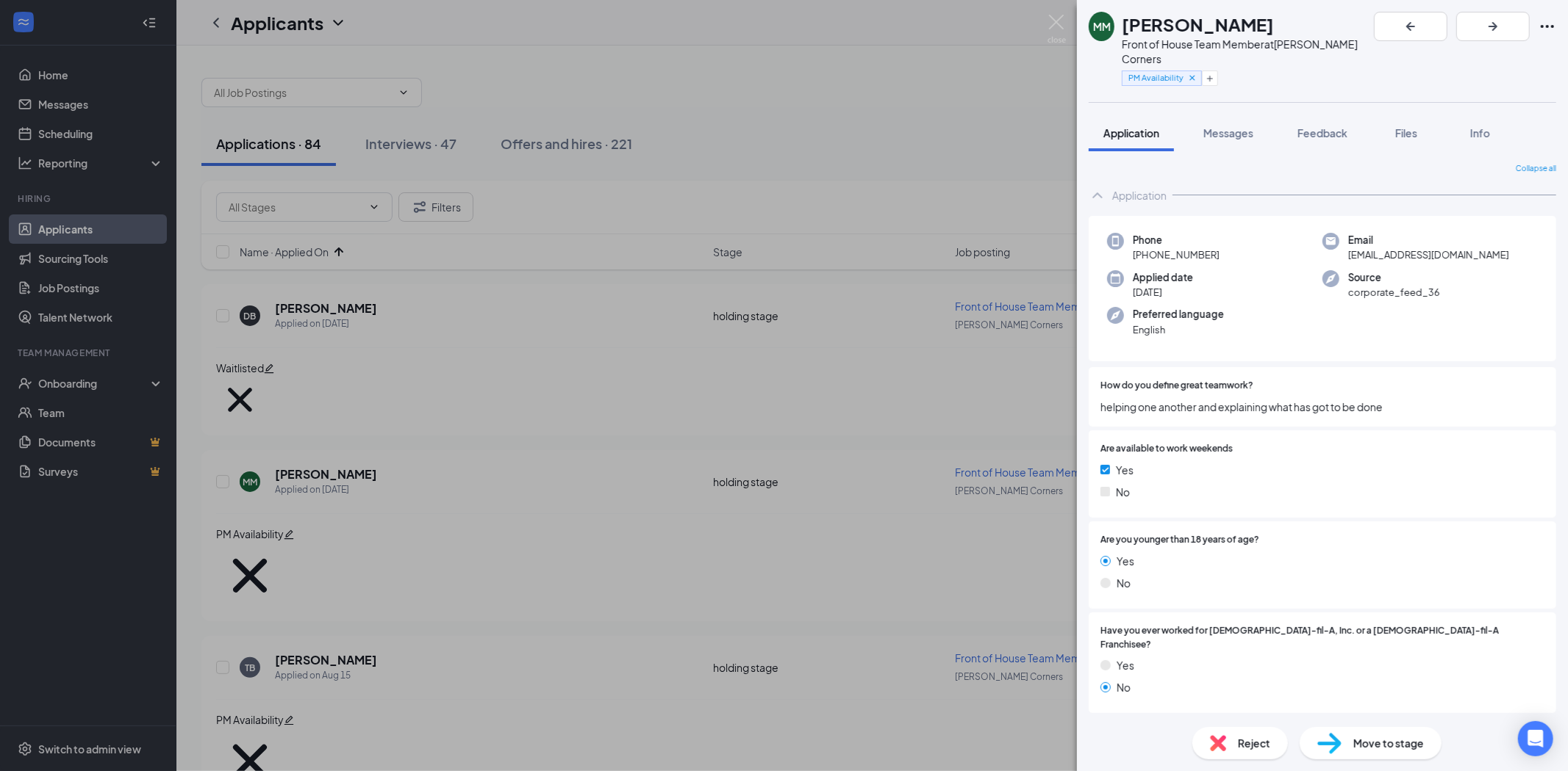
click at [1252, 736] on span "Reject" at bounding box center [1253, 743] width 33 height 16
type textarea "Cancelled interview"
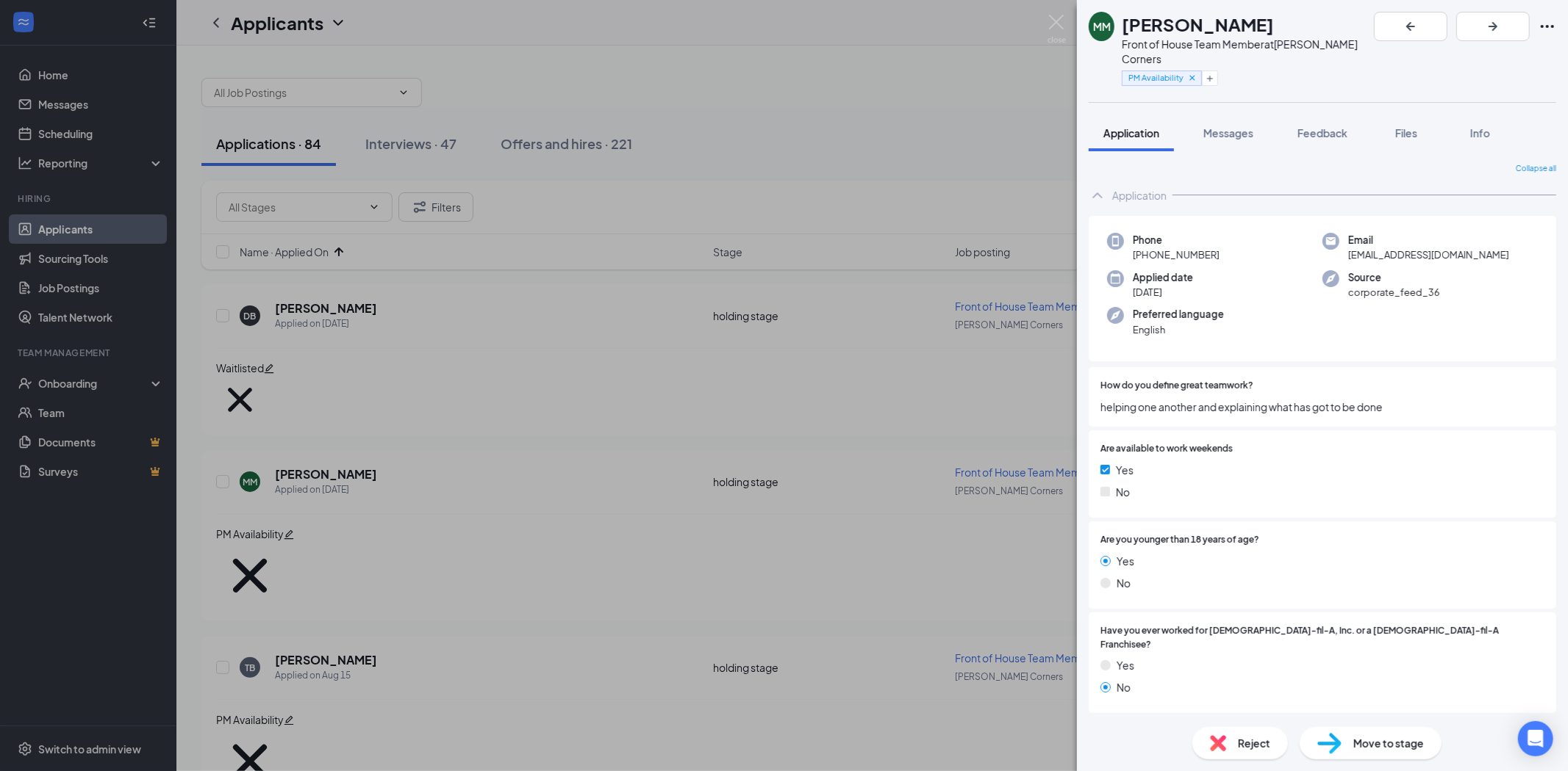
checkbox input "true"
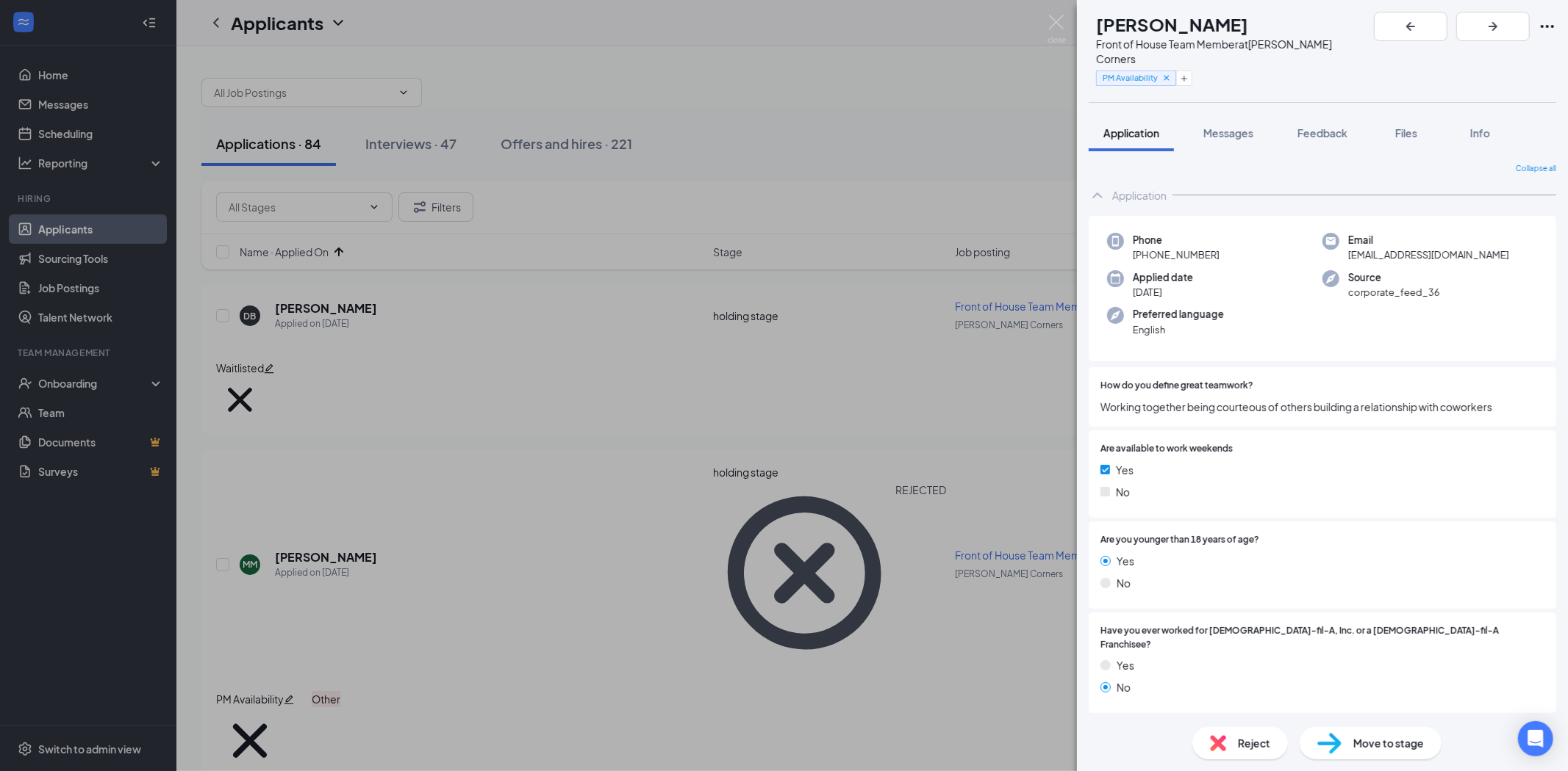
click at [1231, 743] on div "Reject" at bounding box center [1240, 743] width 95 height 33
type textarea "Cancelled interview"
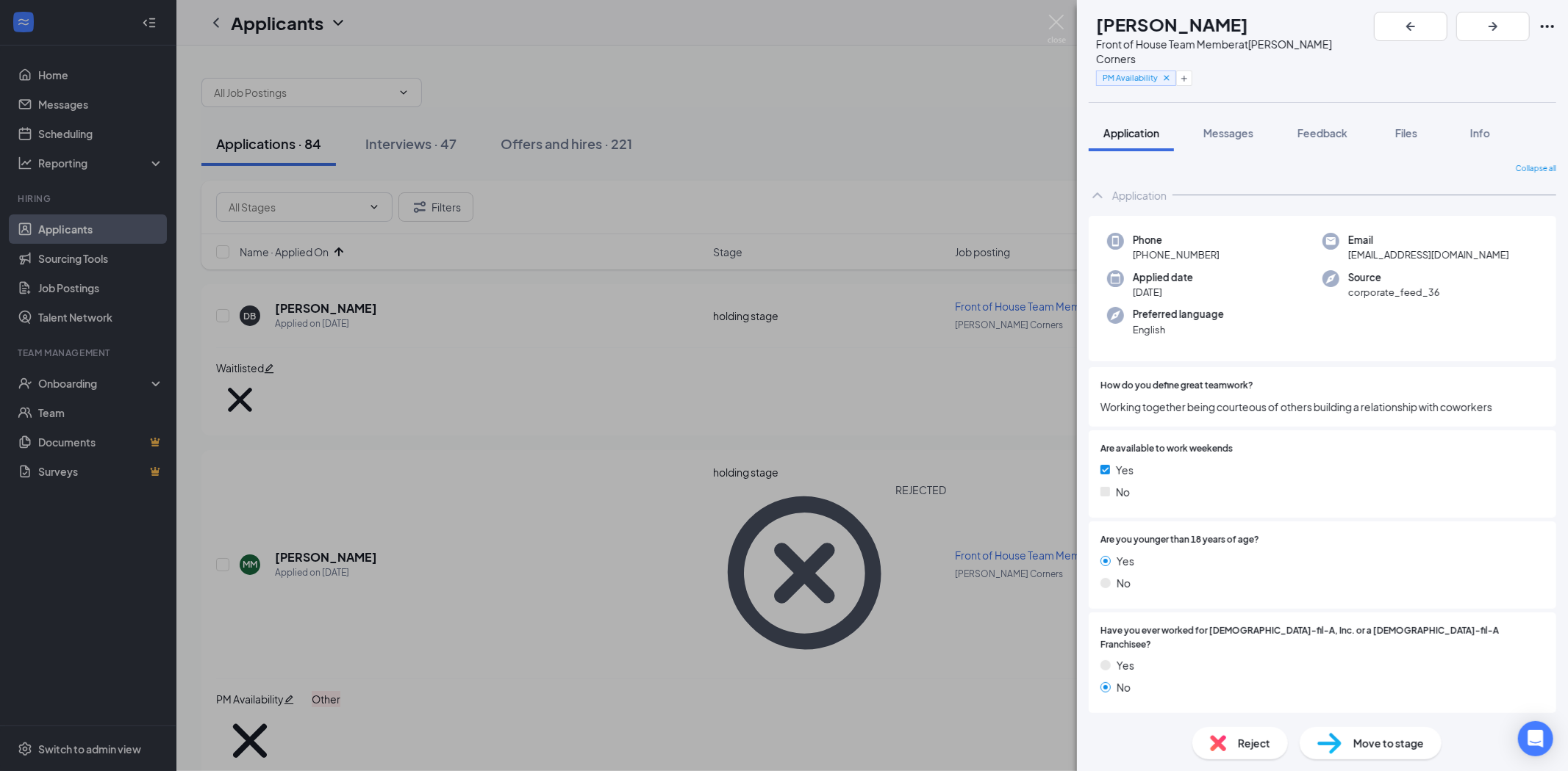
checkbox input "true"
click at [607, 598] on div "[PERSON_NAME] Back of House Team Member at [PERSON_NAME][GEOGRAPHIC_DATA] mid-p…" at bounding box center [784, 386] width 1568 height 771
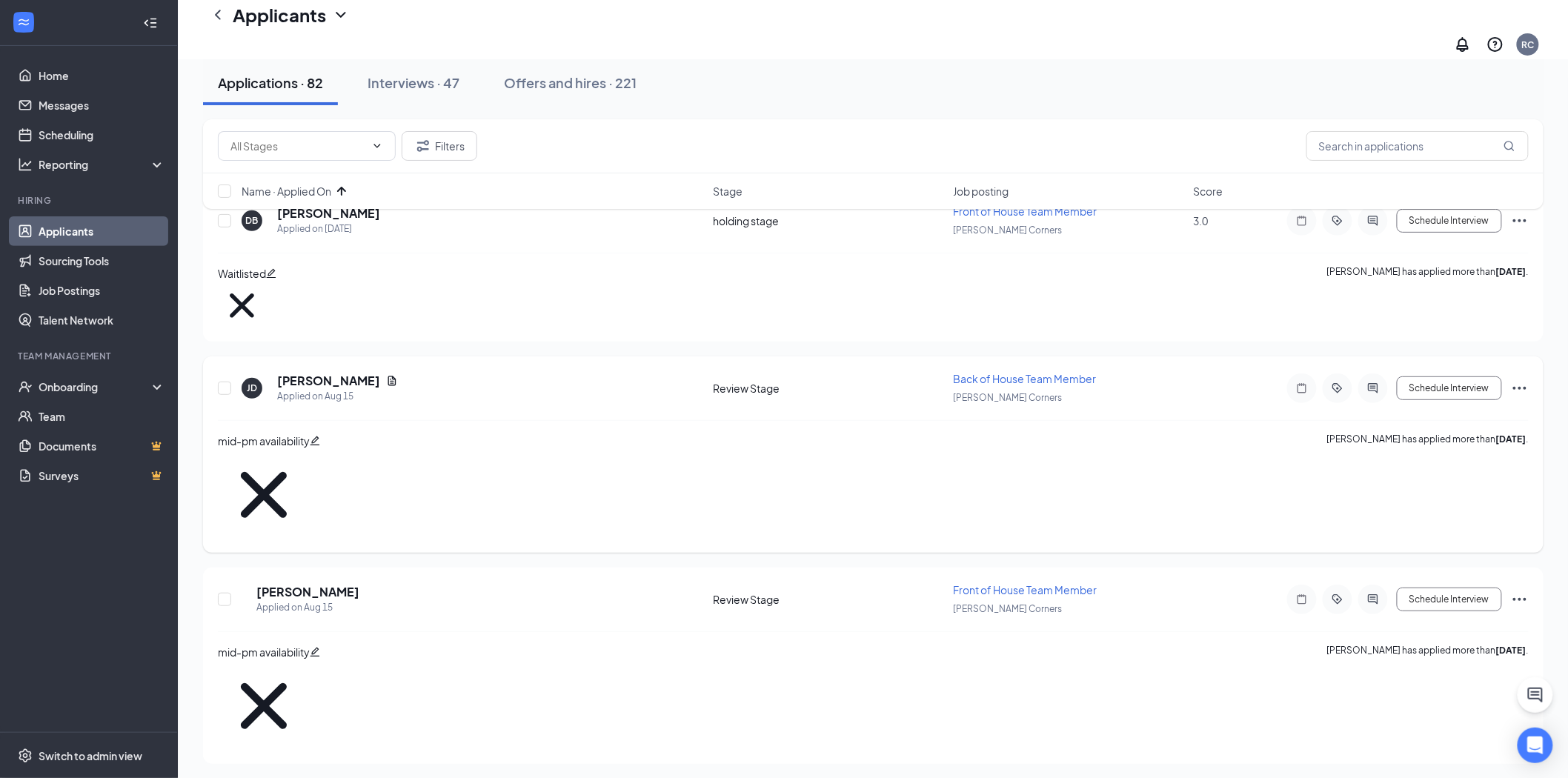
scroll to position [83, 0]
